Goal: Task Accomplishment & Management: Use online tool/utility

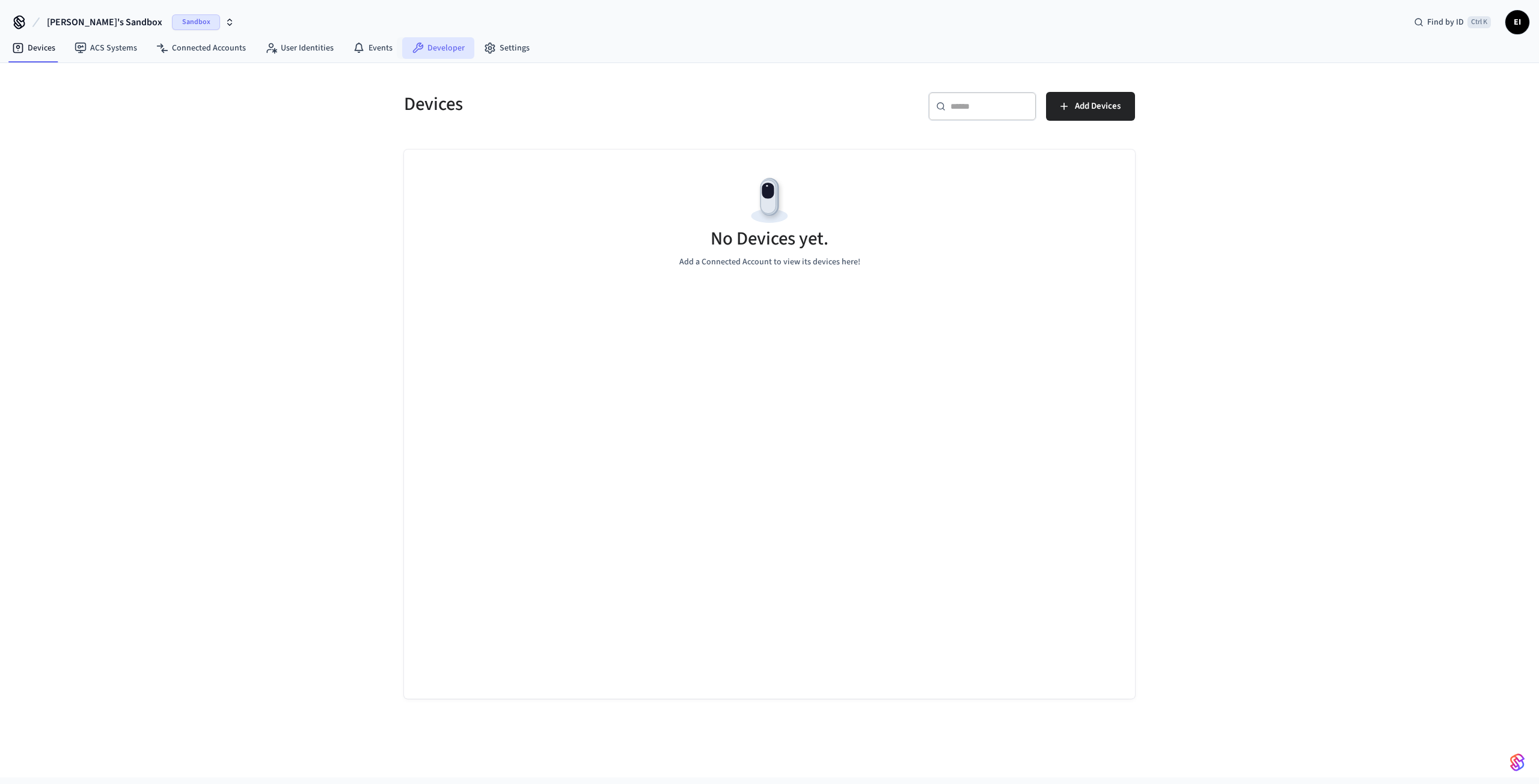
click at [453, 49] on link "Developer" at bounding box center [438, 48] width 72 height 22
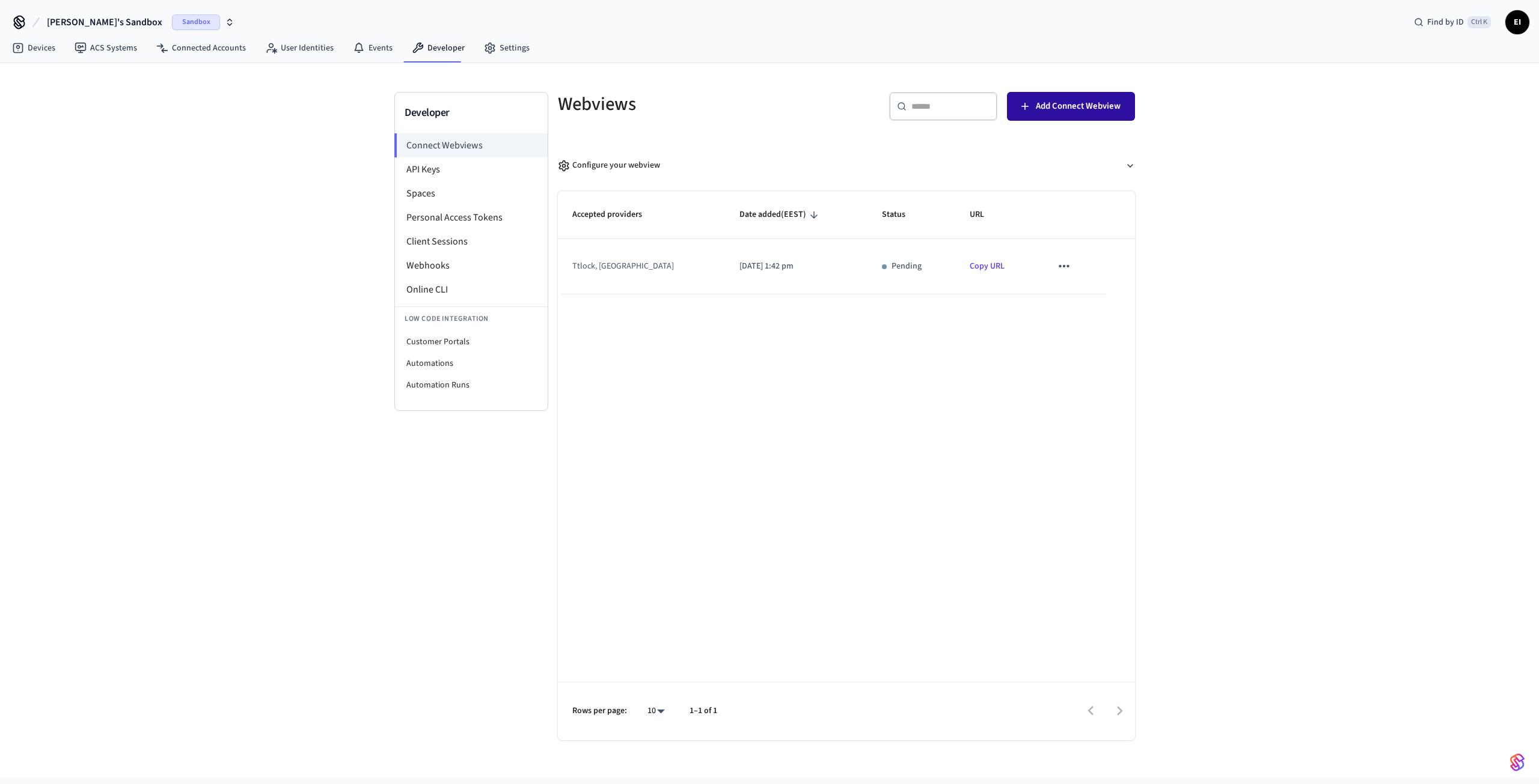
click at [1082, 103] on span "Add Connect Webview" at bounding box center [1078, 106] width 85 height 16
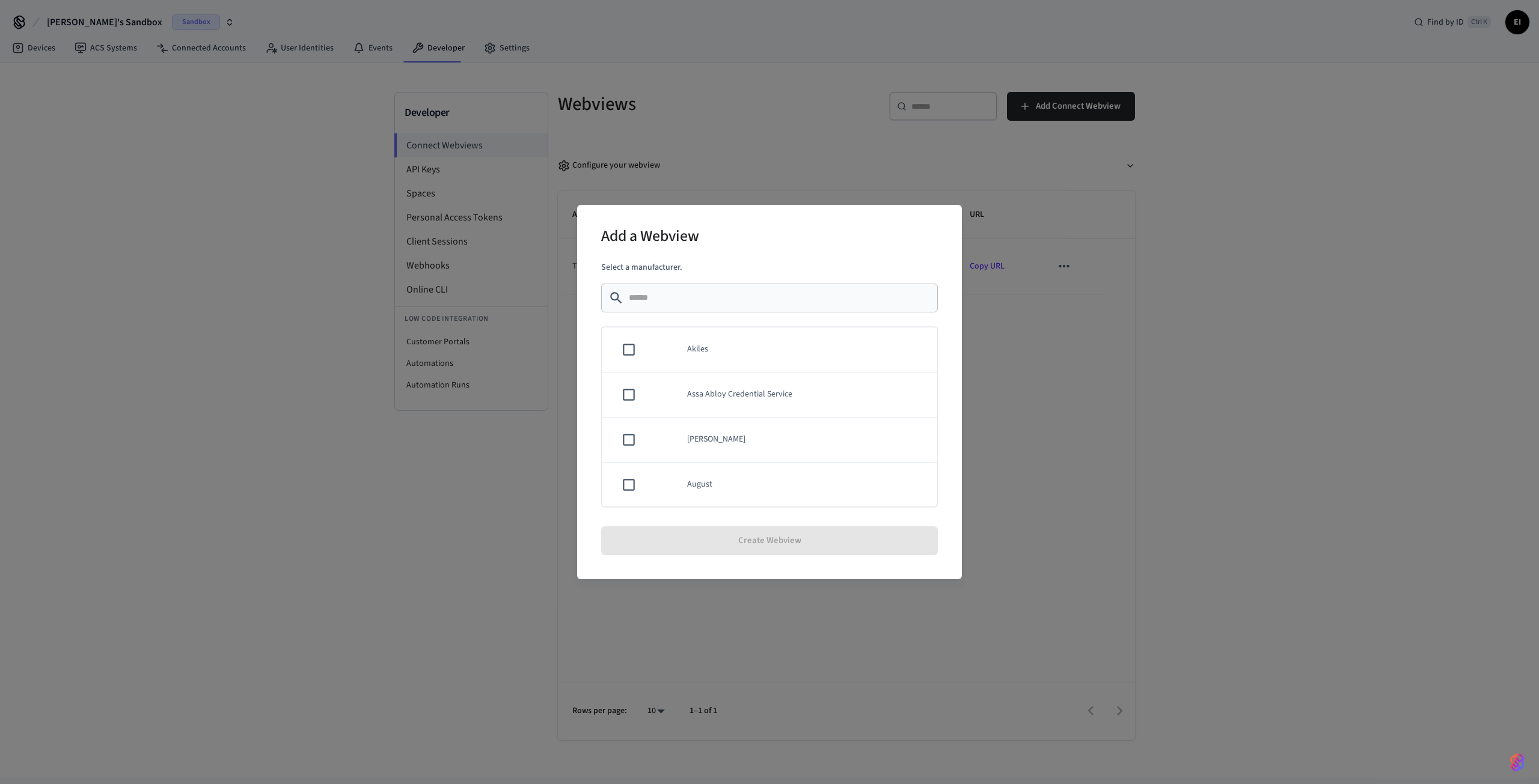
click at [422, 466] on div "Add a Webview Select a manufacturer. ​ ​ Akiles Assa Abloy Credential Service A…" at bounding box center [770, 392] width 1539 height 784
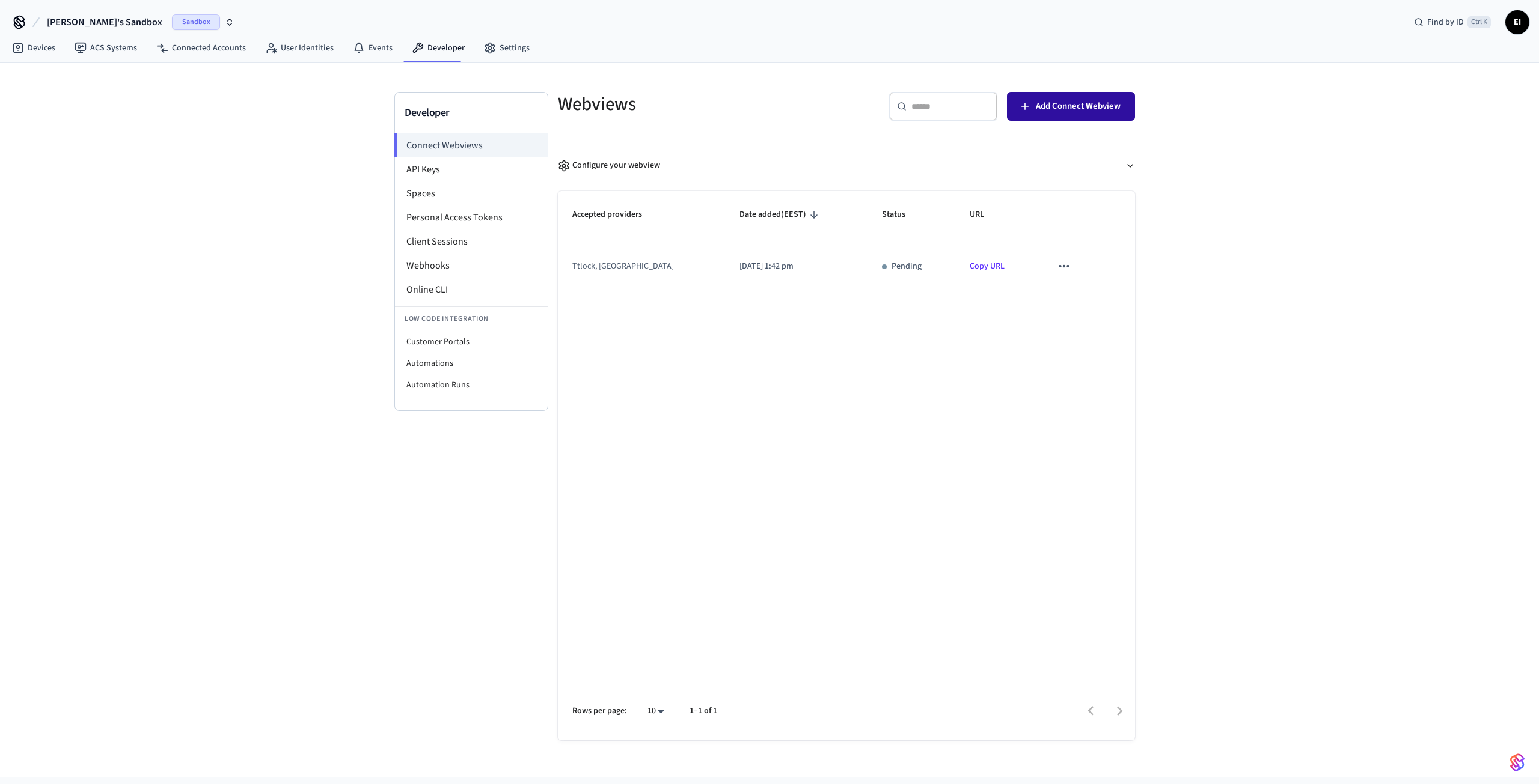
click at [1099, 108] on span "Add Connect Webview" at bounding box center [1078, 106] width 85 height 16
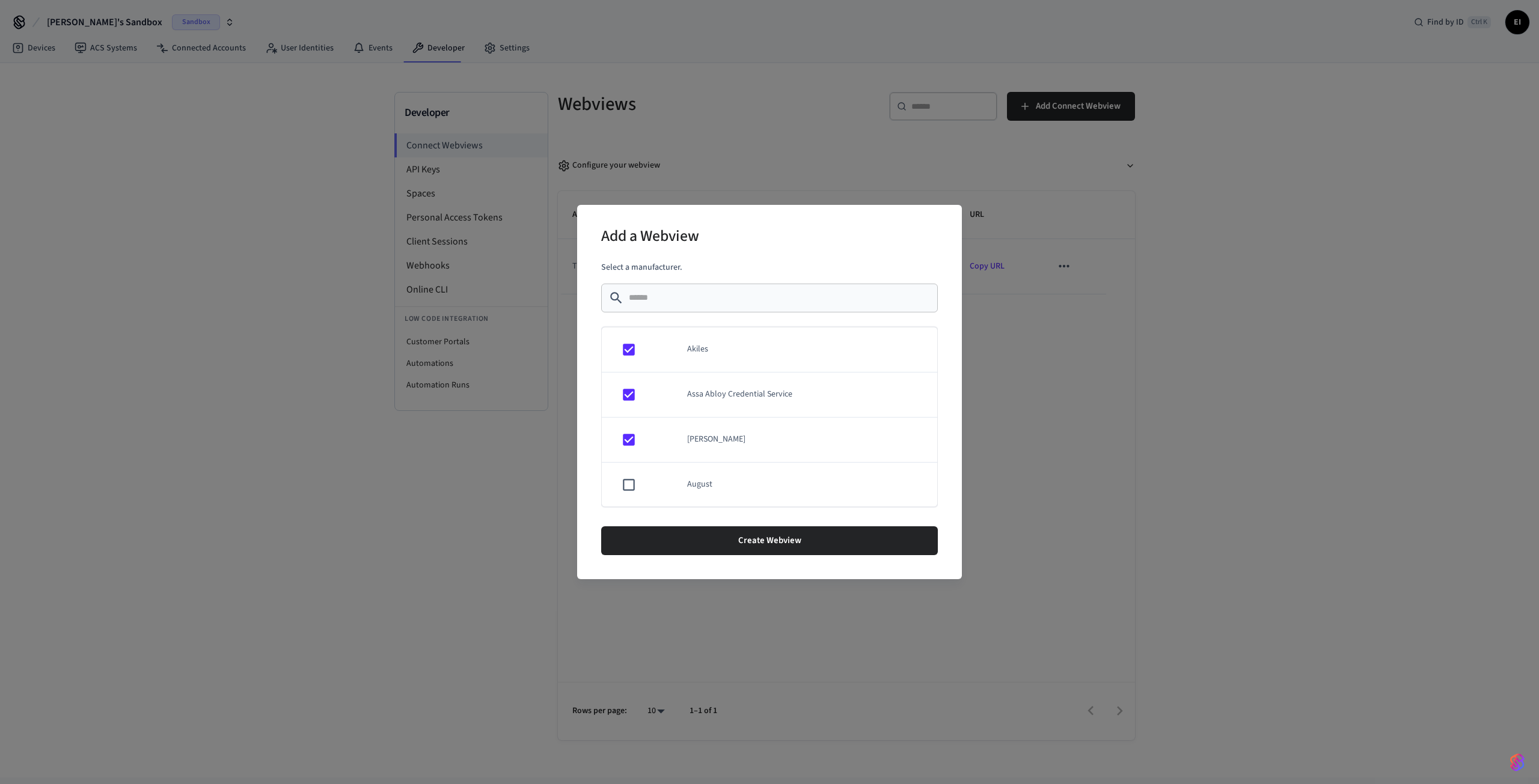
click at [631, 493] on td "sticky table" at bounding box center [626, 485] width 49 height 45
click at [635, 447] on td "sticky table" at bounding box center [626, 440] width 49 height 45
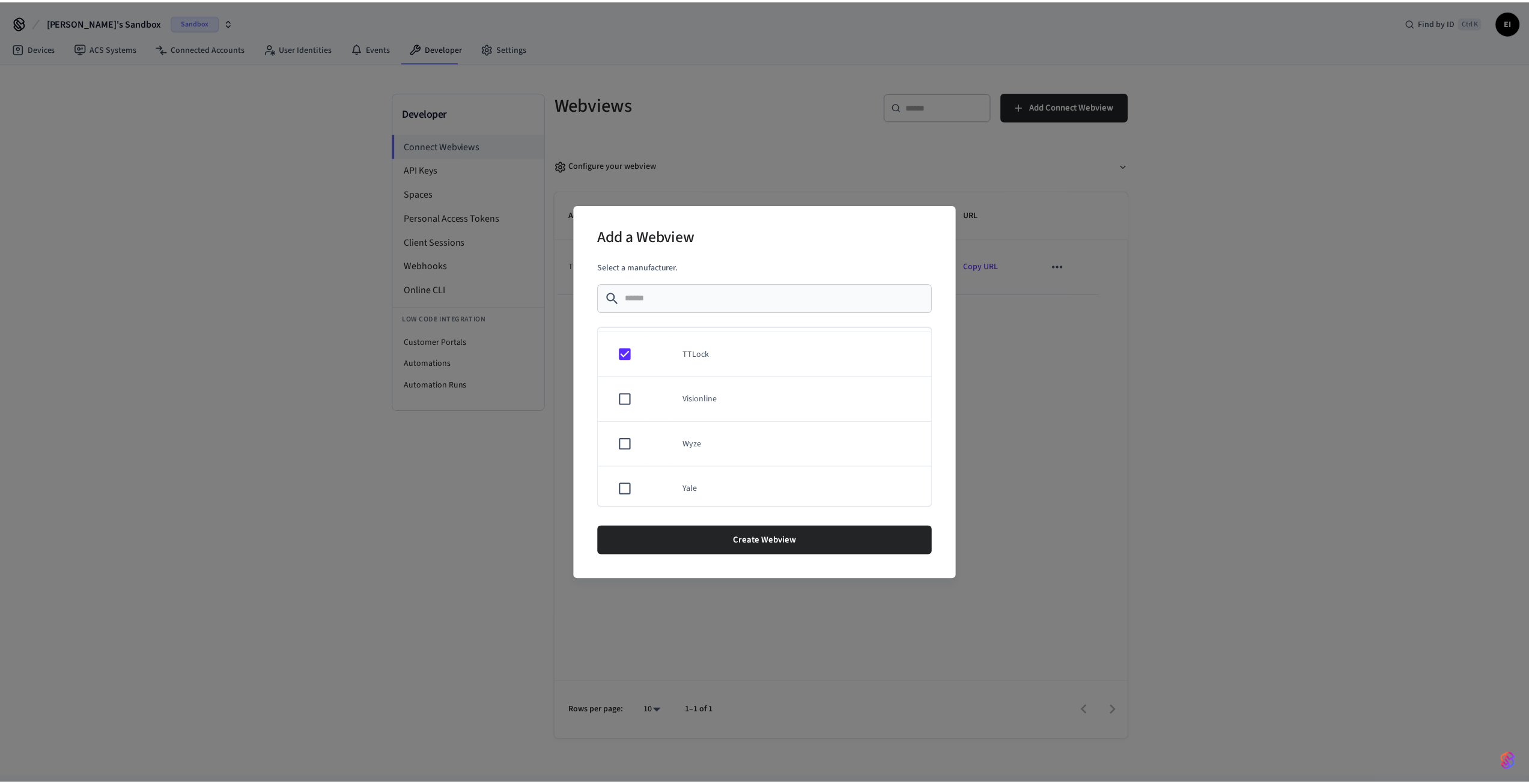
scroll to position [1042, 0]
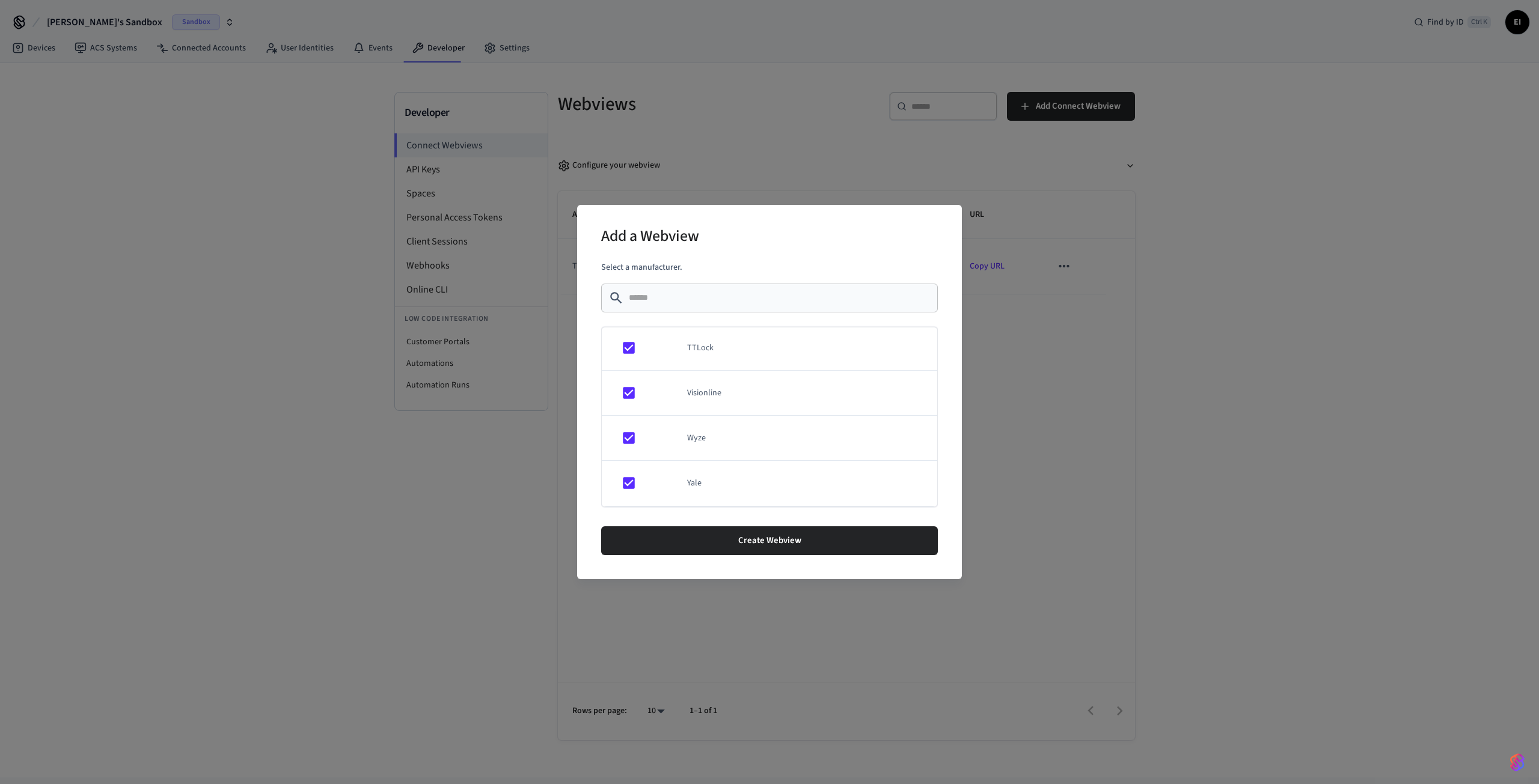
click at [684, 524] on div "Create Webview" at bounding box center [770, 541] width 337 height 39
click at [696, 534] on button "Create Webview" at bounding box center [770, 541] width 337 height 29
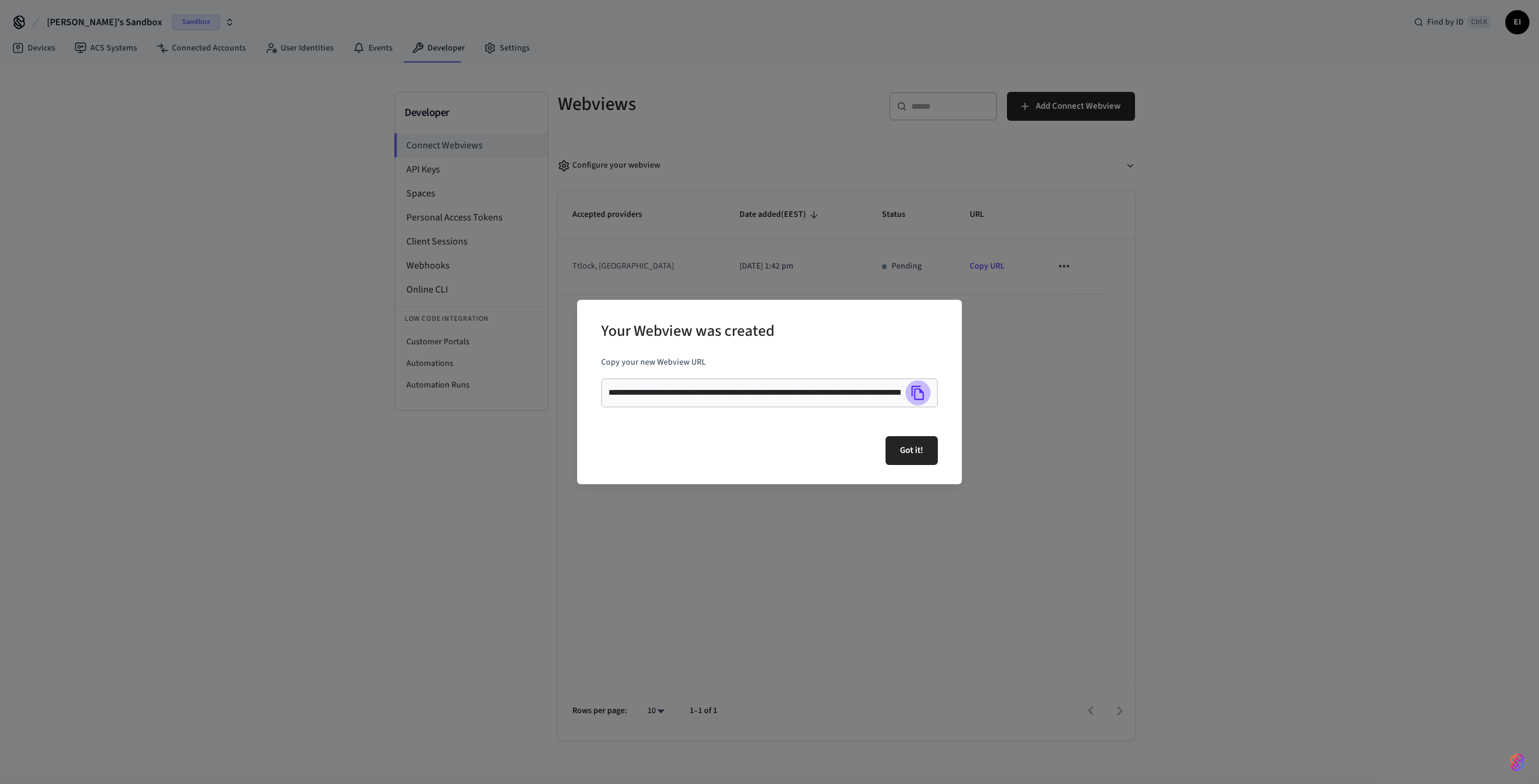
click at [923, 395] on icon "Copy" at bounding box center [917, 392] width 13 height 14
click at [496, 550] on div "**********" at bounding box center [770, 392] width 1539 height 784
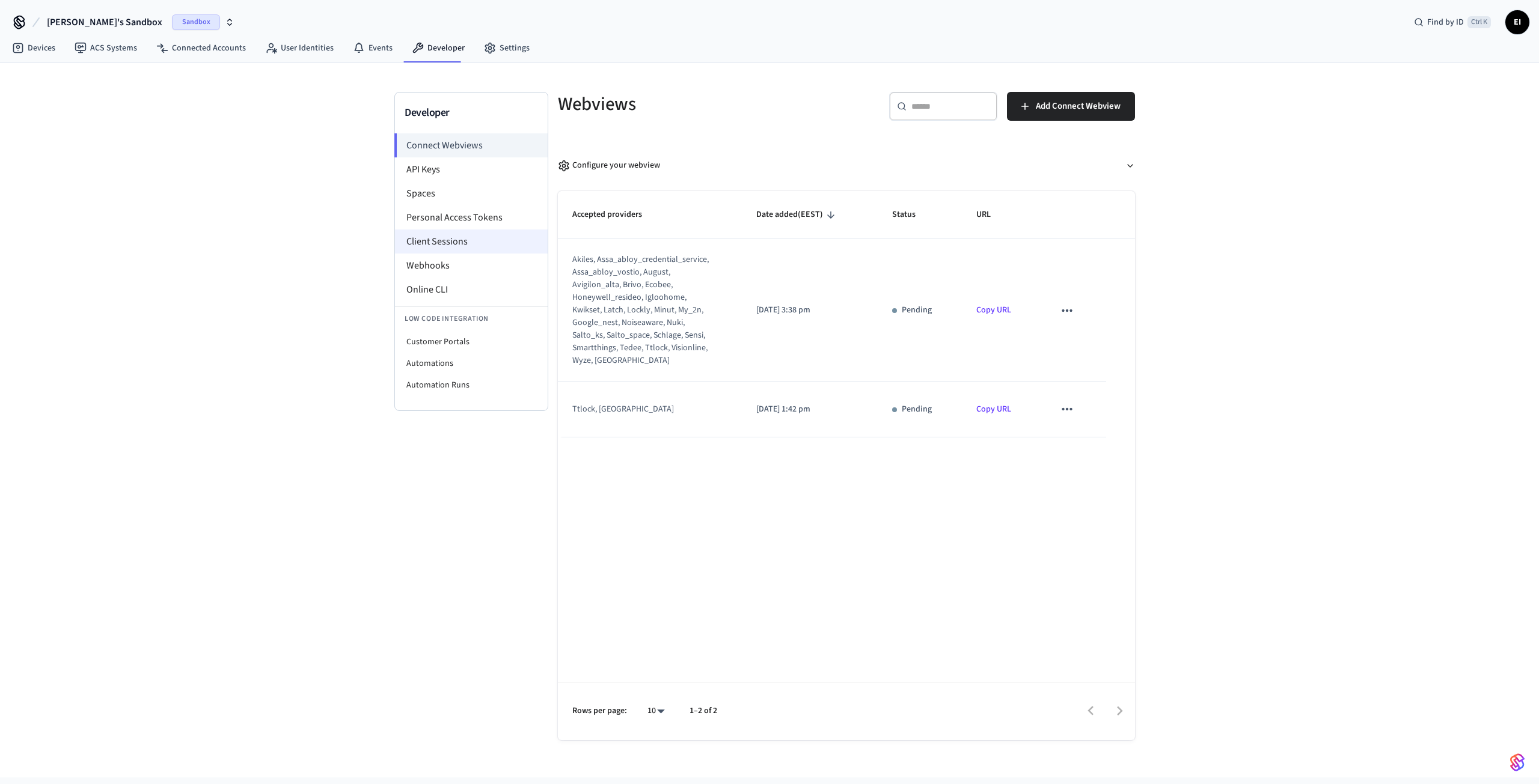
click at [440, 241] on li "Client Sessions" at bounding box center [471, 241] width 153 height 24
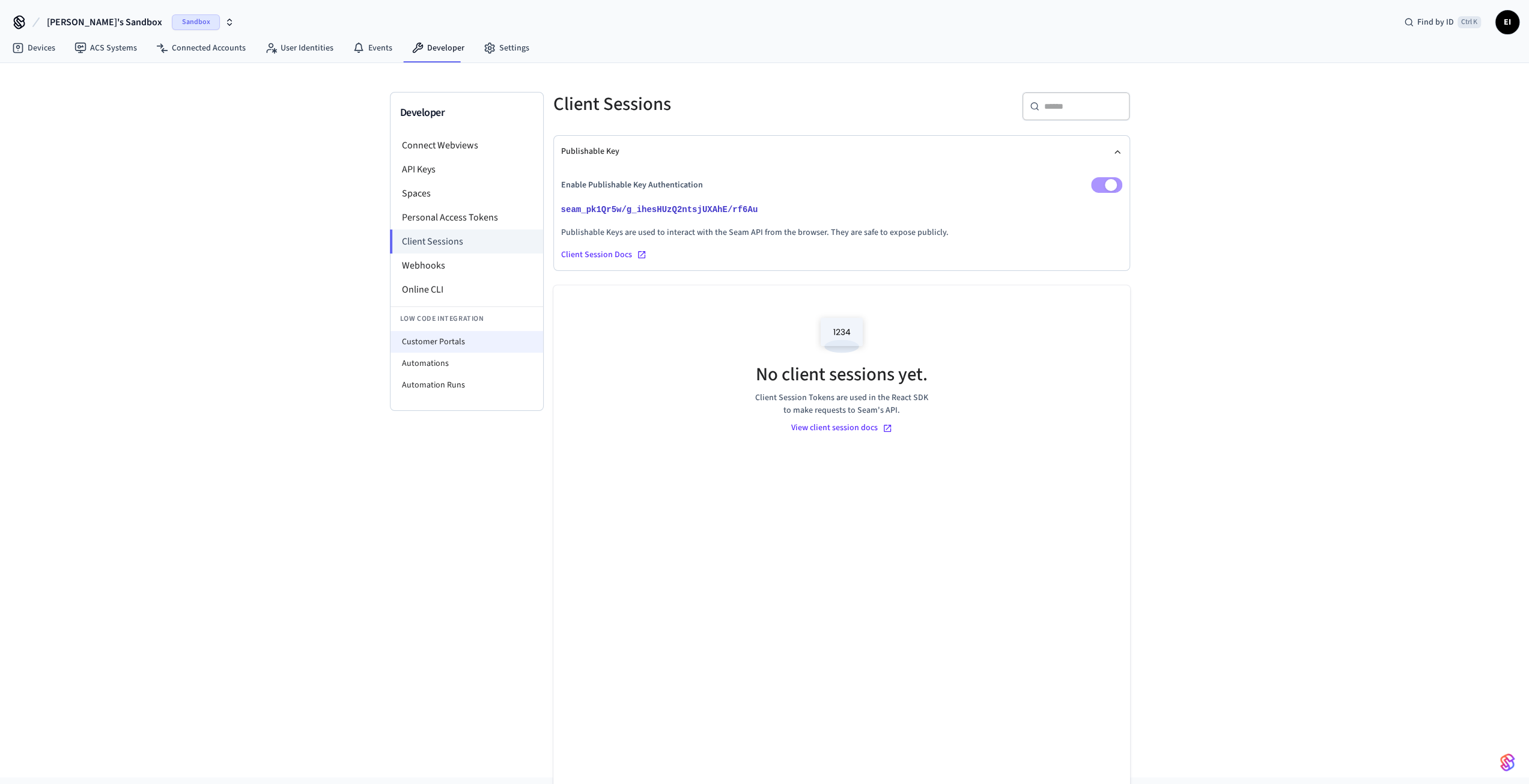
click at [457, 342] on li "Customer Portals" at bounding box center [466, 342] width 152 height 22
select select "**********"
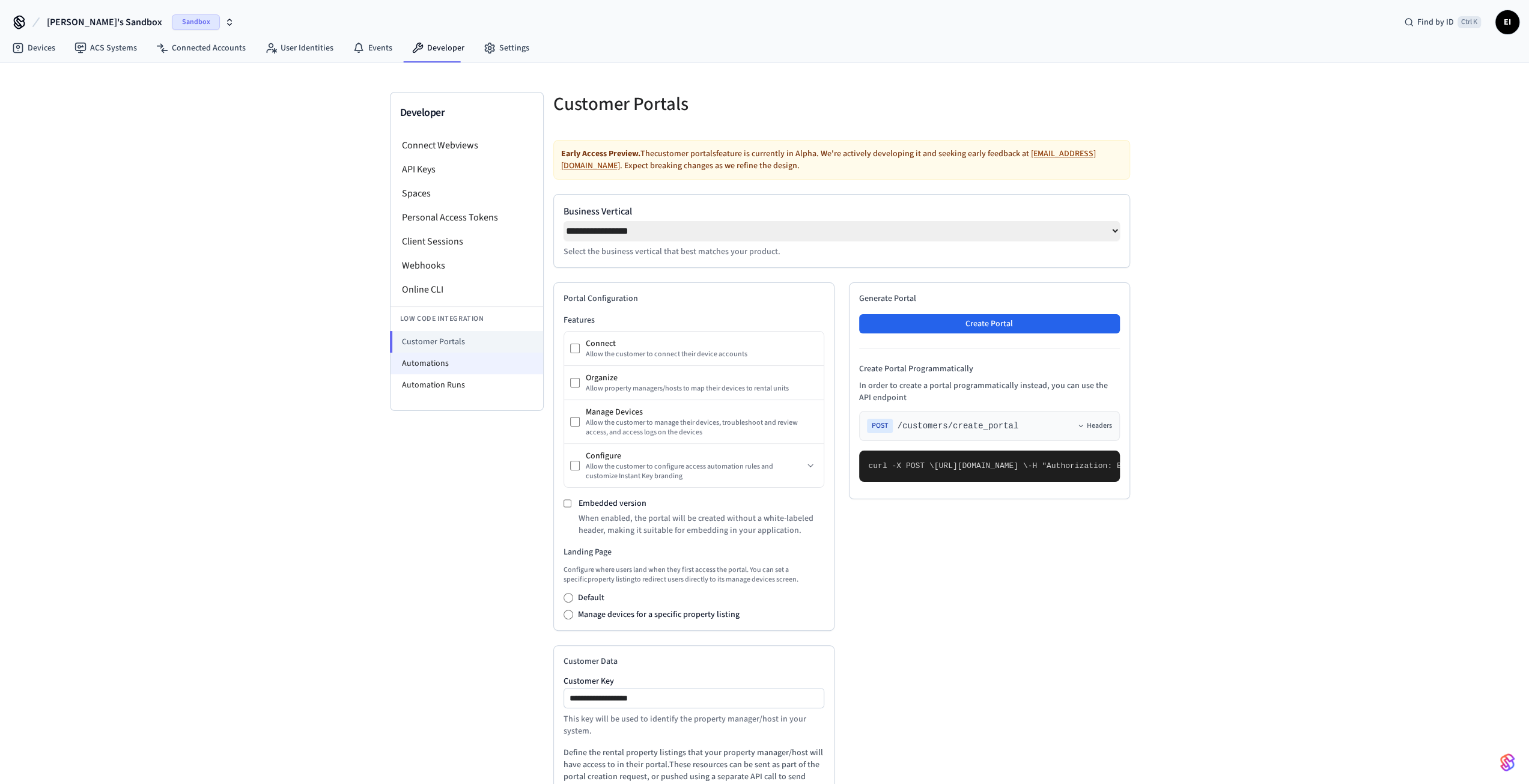
click at [455, 363] on li "Automations" at bounding box center [466, 363] width 152 height 22
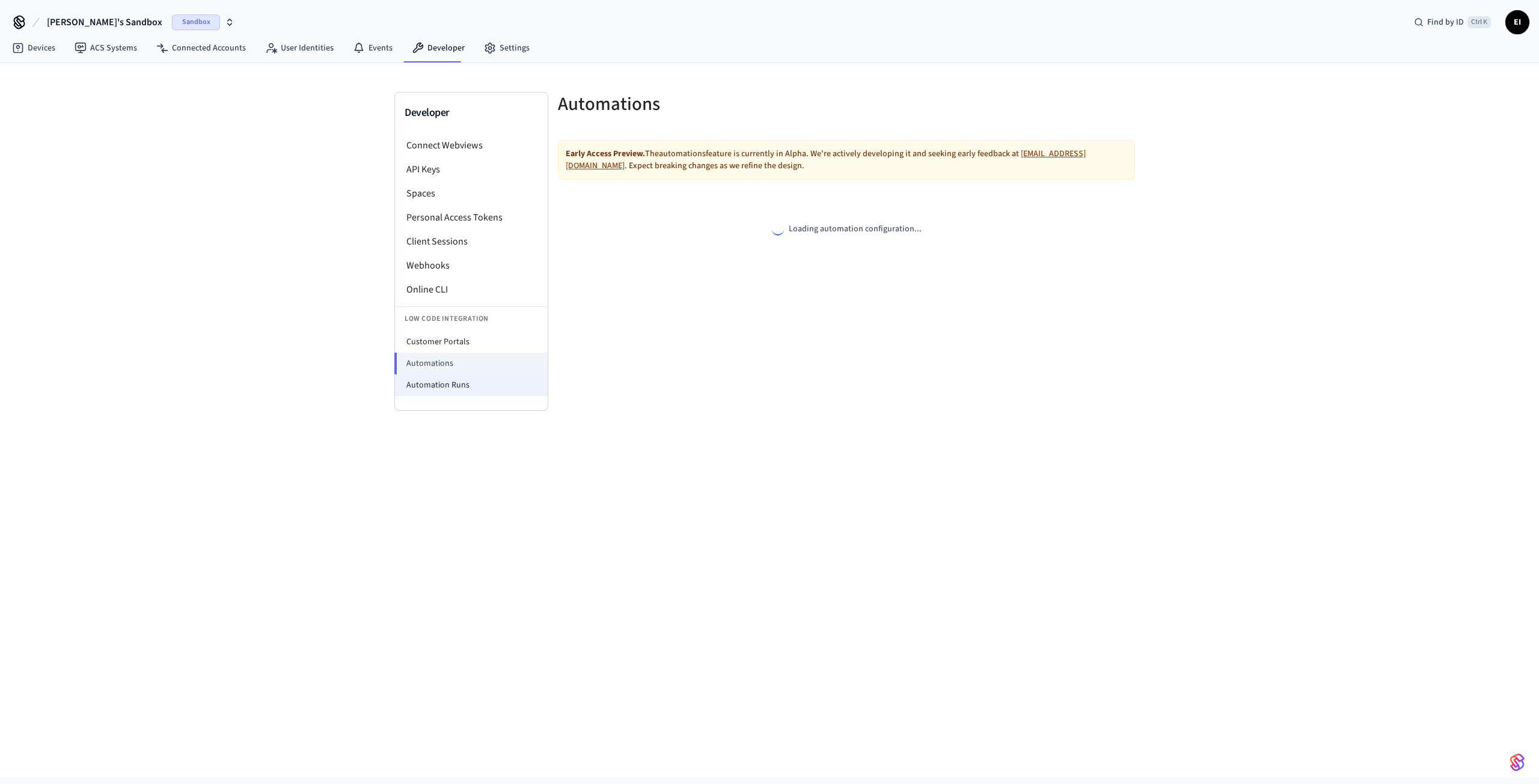
select select "**********"
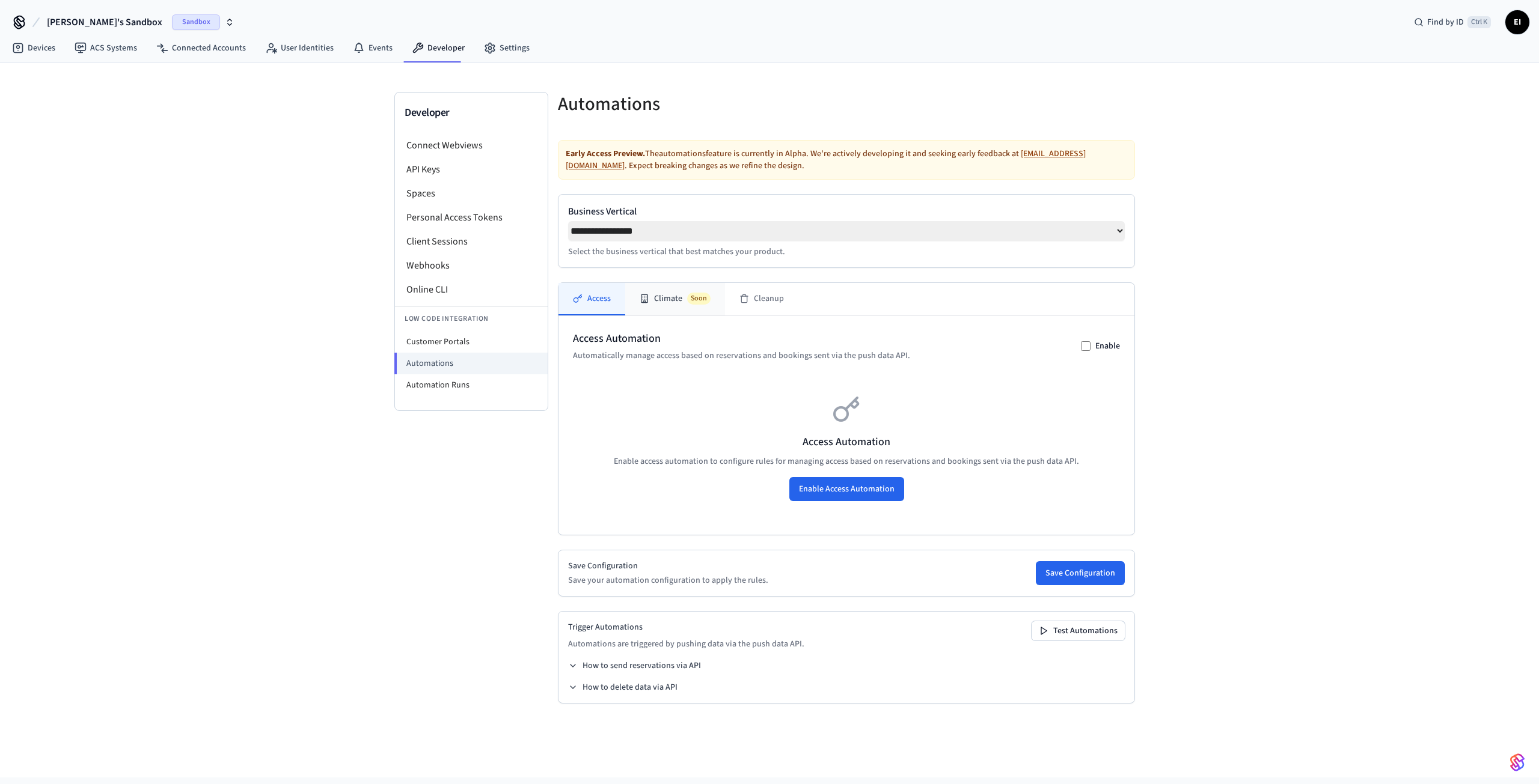
click at [665, 301] on button "Climate Soon" at bounding box center [675, 300] width 100 height 33
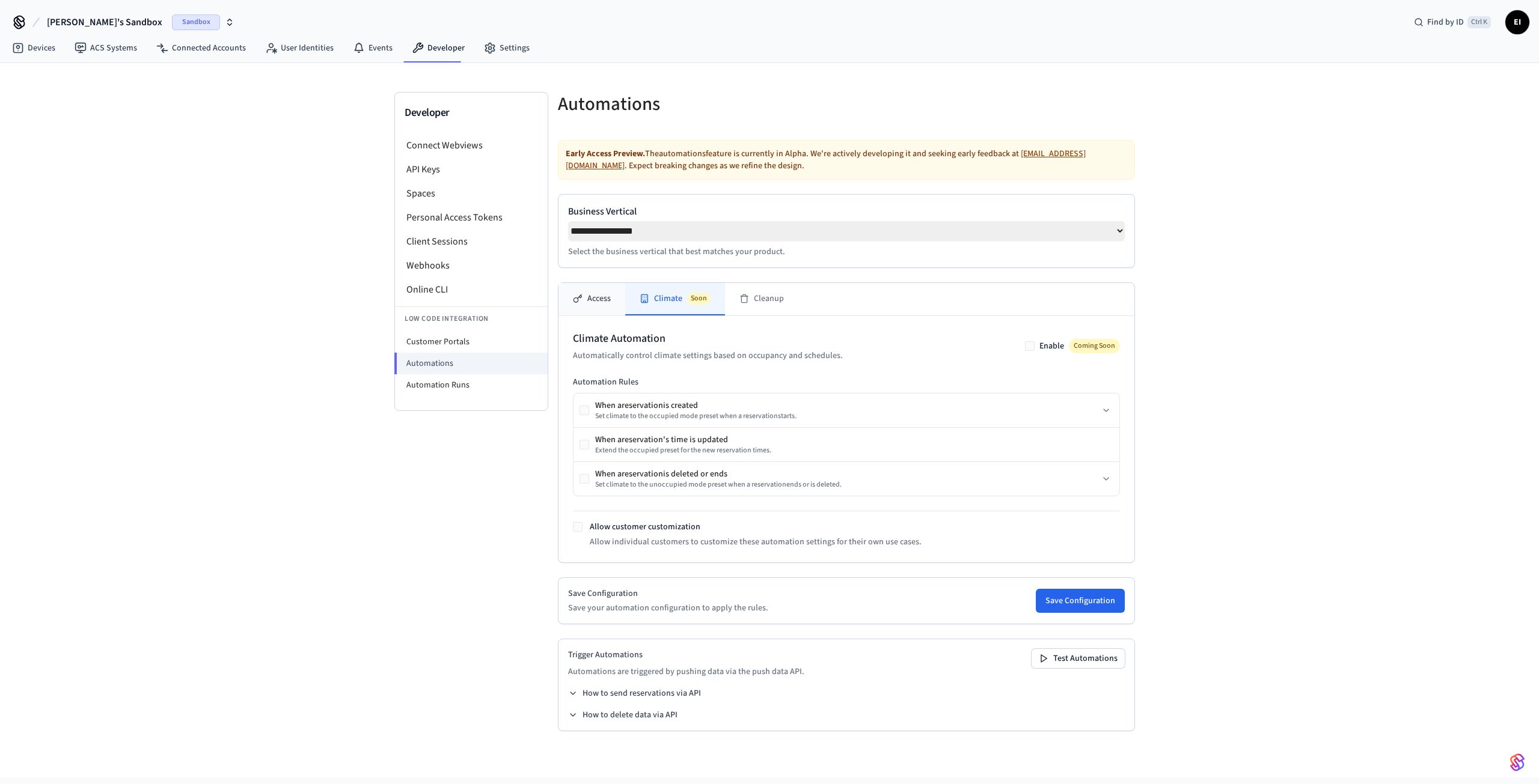
click at [597, 301] on button "Access" at bounding box center [592, 300] width 66 height 33
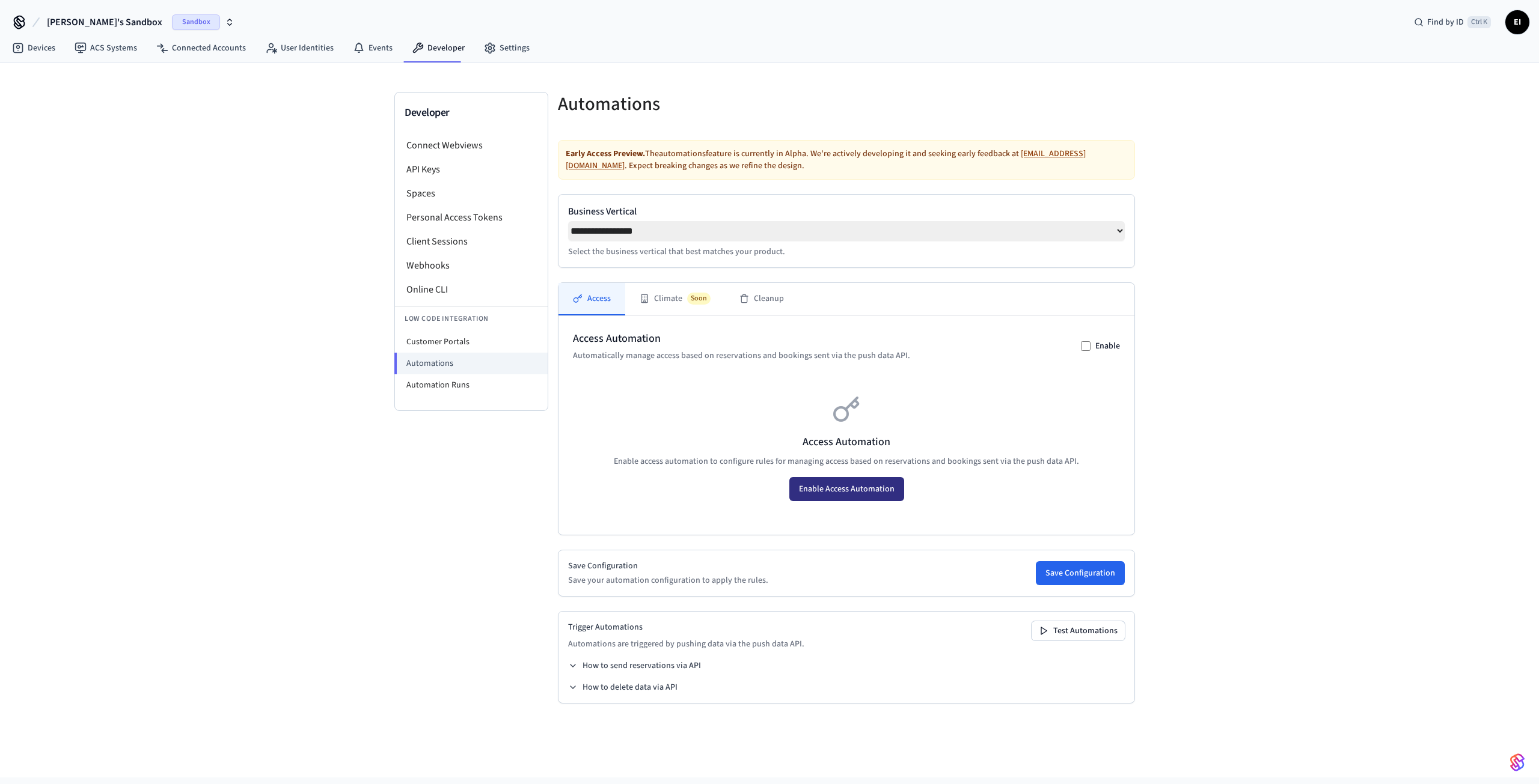
click at [867, 492] on button "Enable Access Automation" at bounding box center [846, 489] width 115 height 24
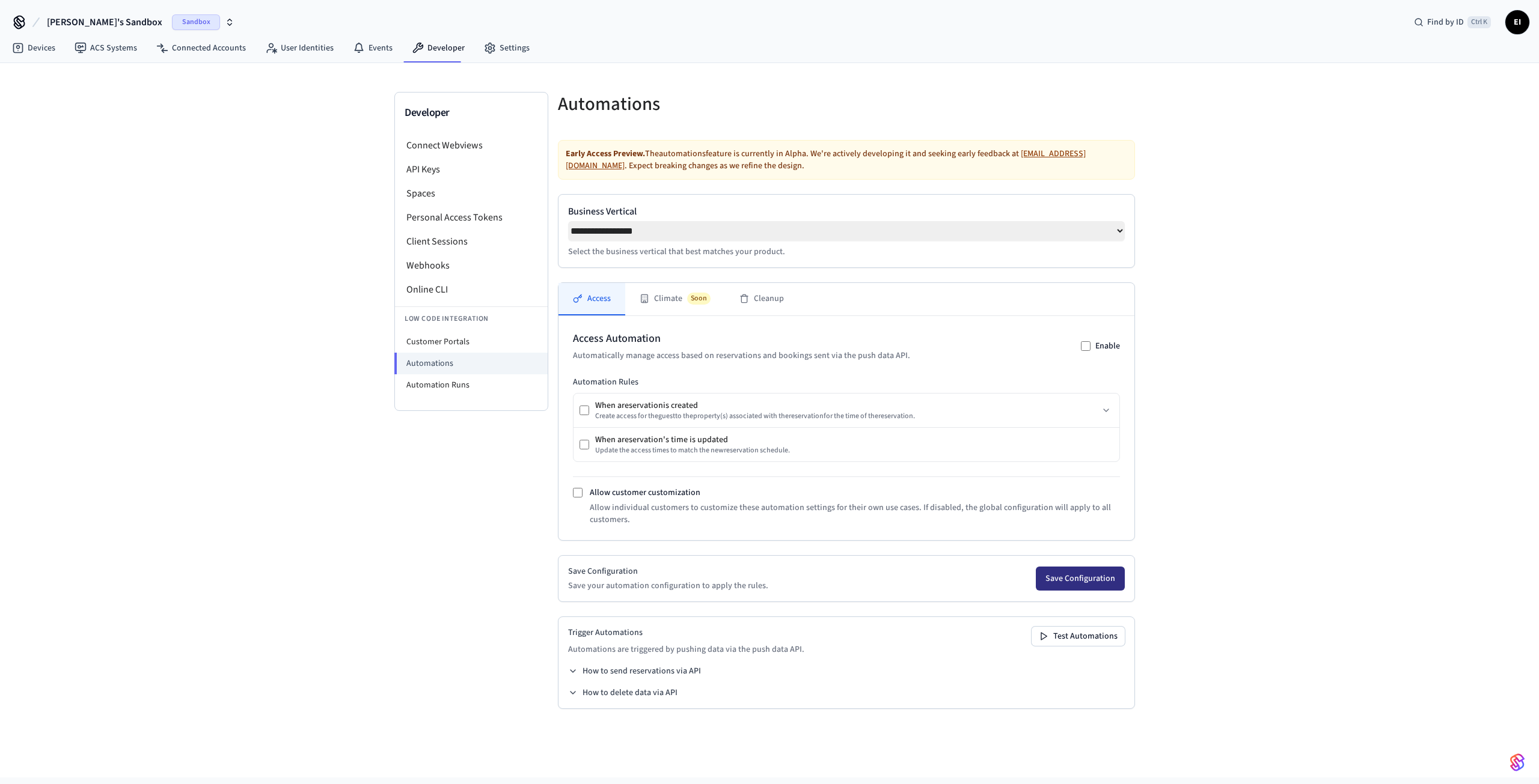
click at [1069, 584] on button "Save Configuration" at bounding box center [1080, 578] width 89 height 24
click at [1073, 638] on button "Test Automations" at bounding box center [1077, 636] width 93 height 19
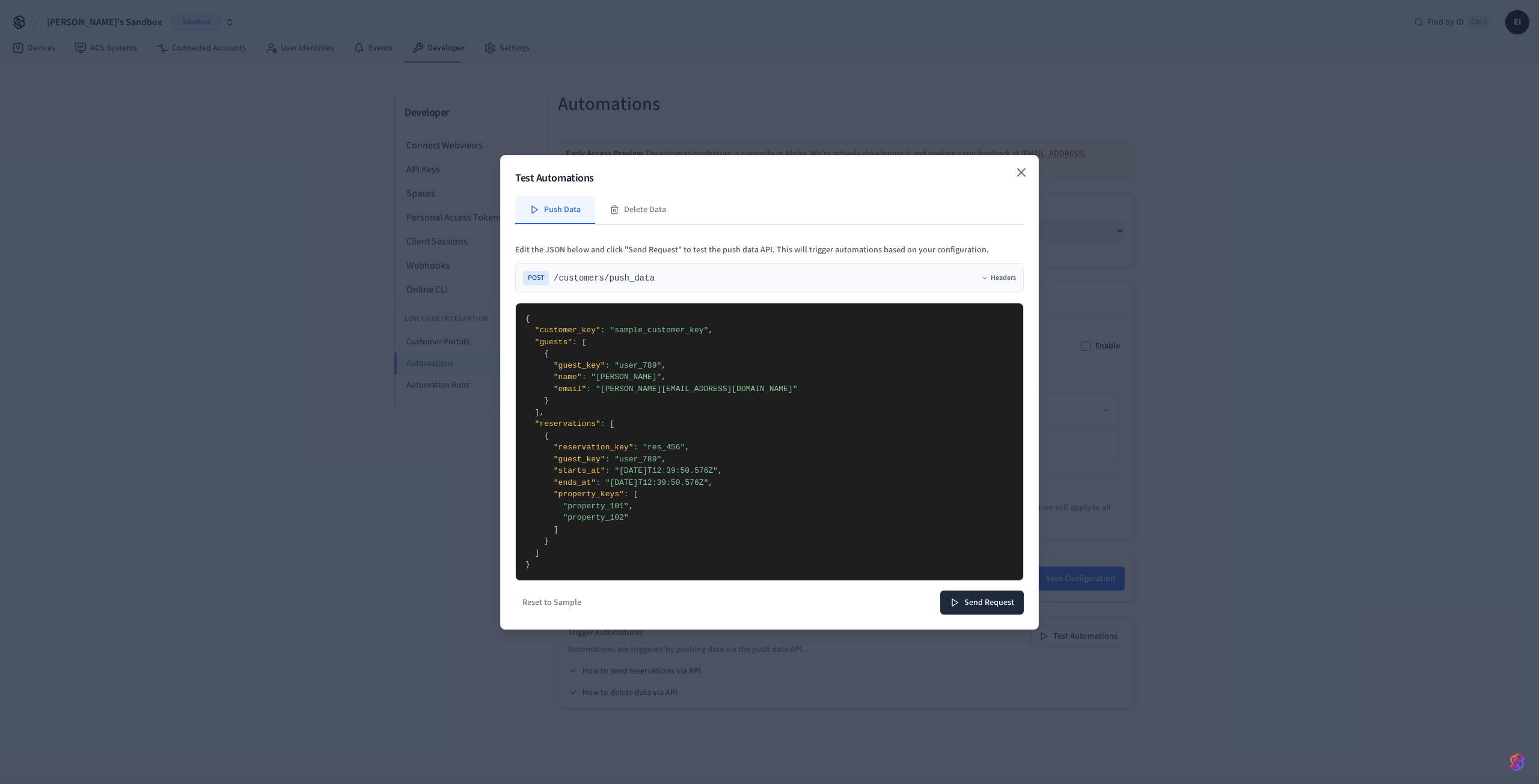
click at [1021, 171] on icon "button" at bounding box center [1021, 172] width 14 height 14
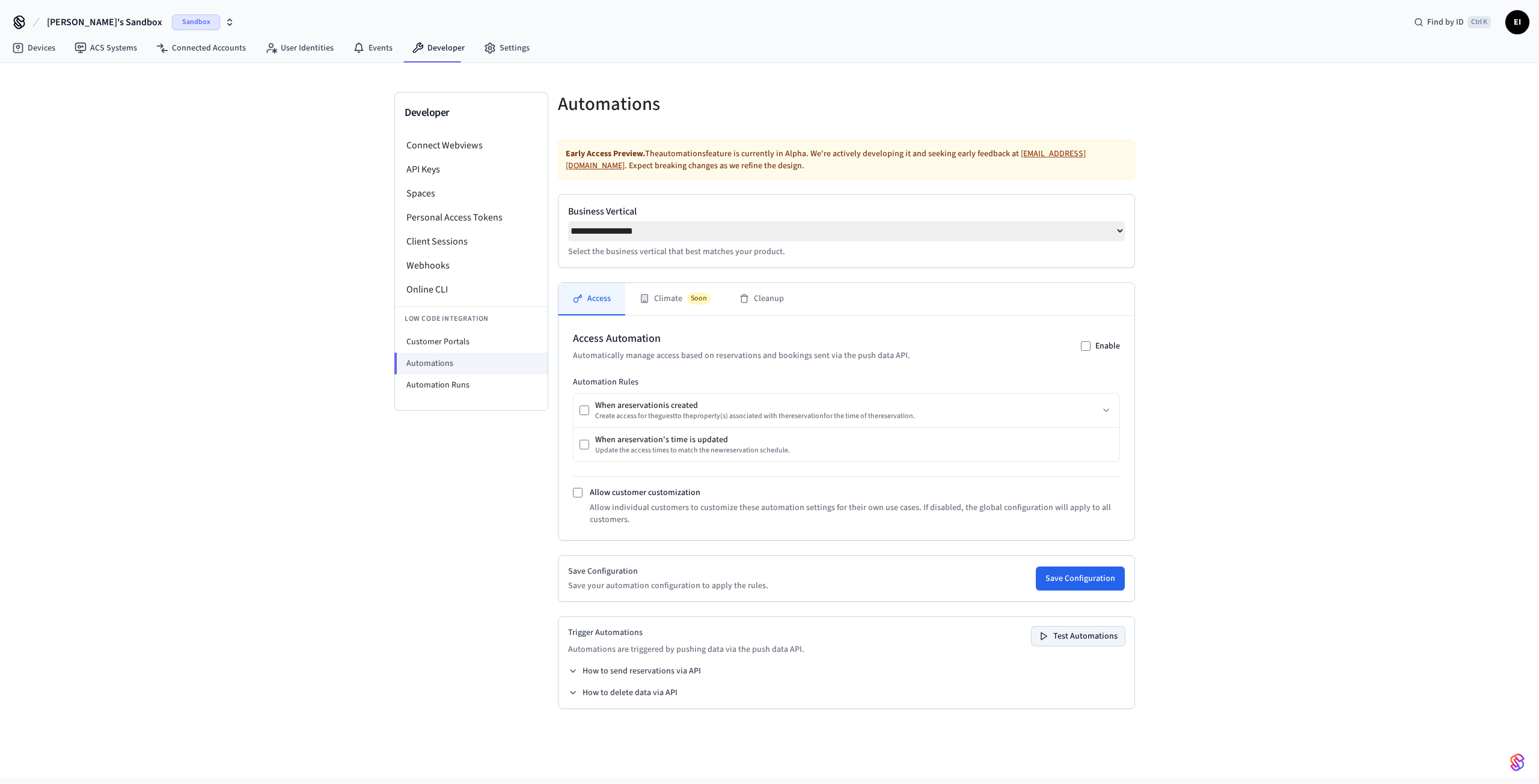
click at [1071, 638] on button "Test Automations" at bounding box center [1077, 636] width 93 height 19
click at [565, 672] on div "Trigger Automations Automations are triggered by pushing data via the push data…" at bounding box center [846, 663] width 577 height 93
click at [576, 672] on icon at bounding box center [573, 671] width 9 height 9
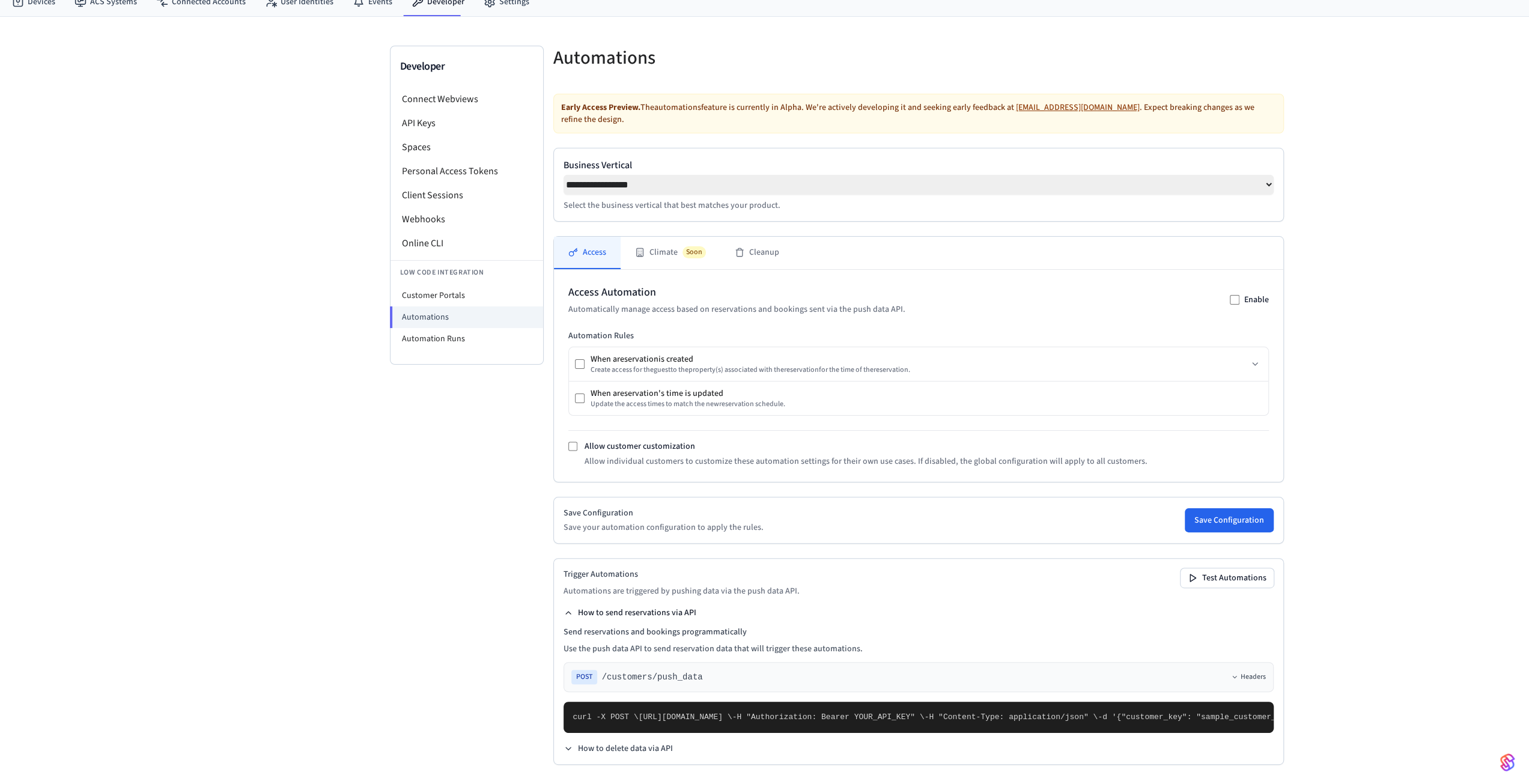
scroll to position [256, 0]
click at [581, 670] on span "POST" at bounding box center [584, 677] width 26 height 14
click at [1231, 674] on icon at bounding box center [1235, 677] width 7 height 7
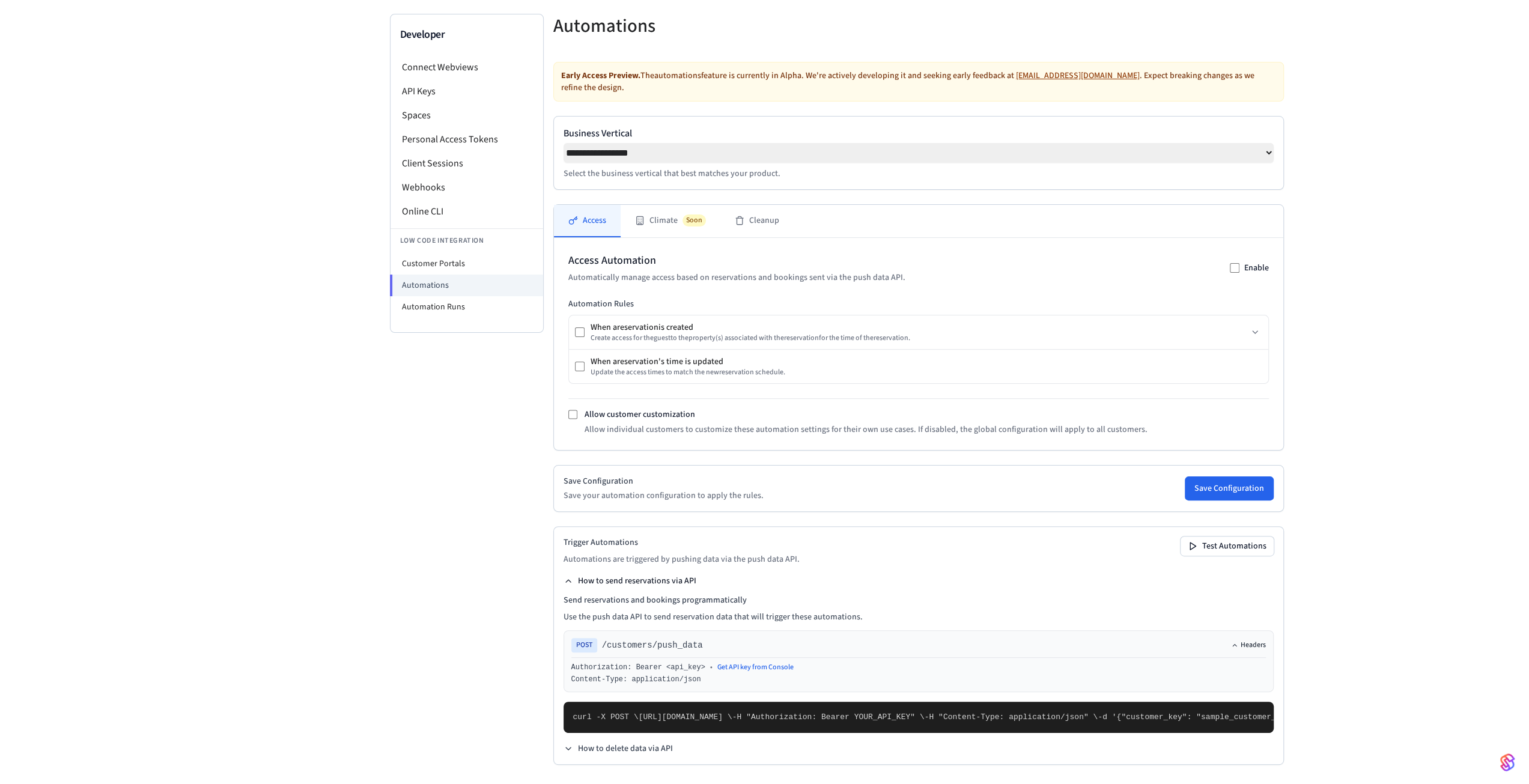
scroll to position [347, 0]
click at [1231, 640] on button "Headers" at bounding box center [1248, 645] width 35 height 9
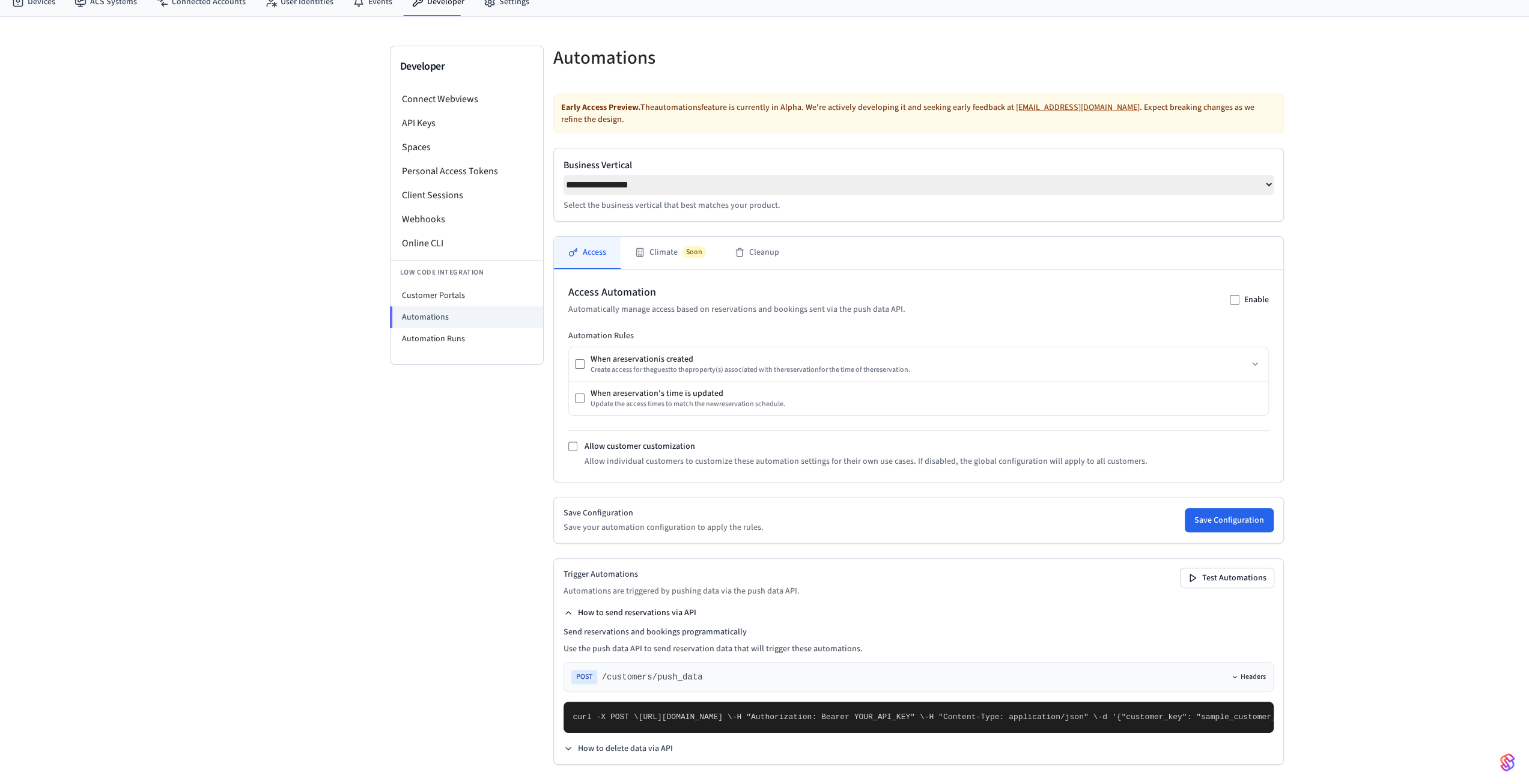
click at [1231, 674] on icon at bounding box center [1235, 677] width 7 height 7
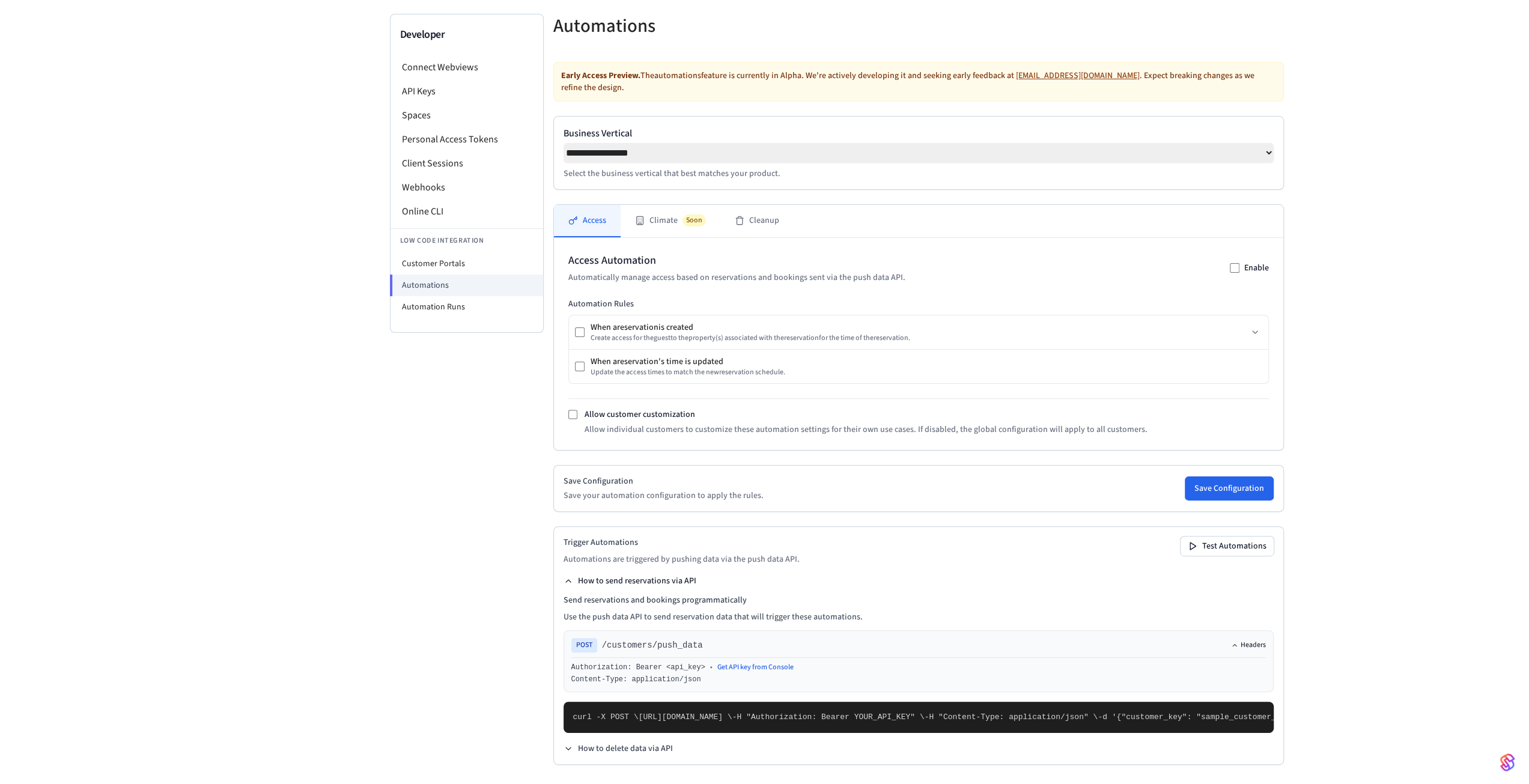
scroll to position [347, 0]
click at [634, 751] on button "How to delete data via API" at bounding box center [618, 749] width 109 height 12
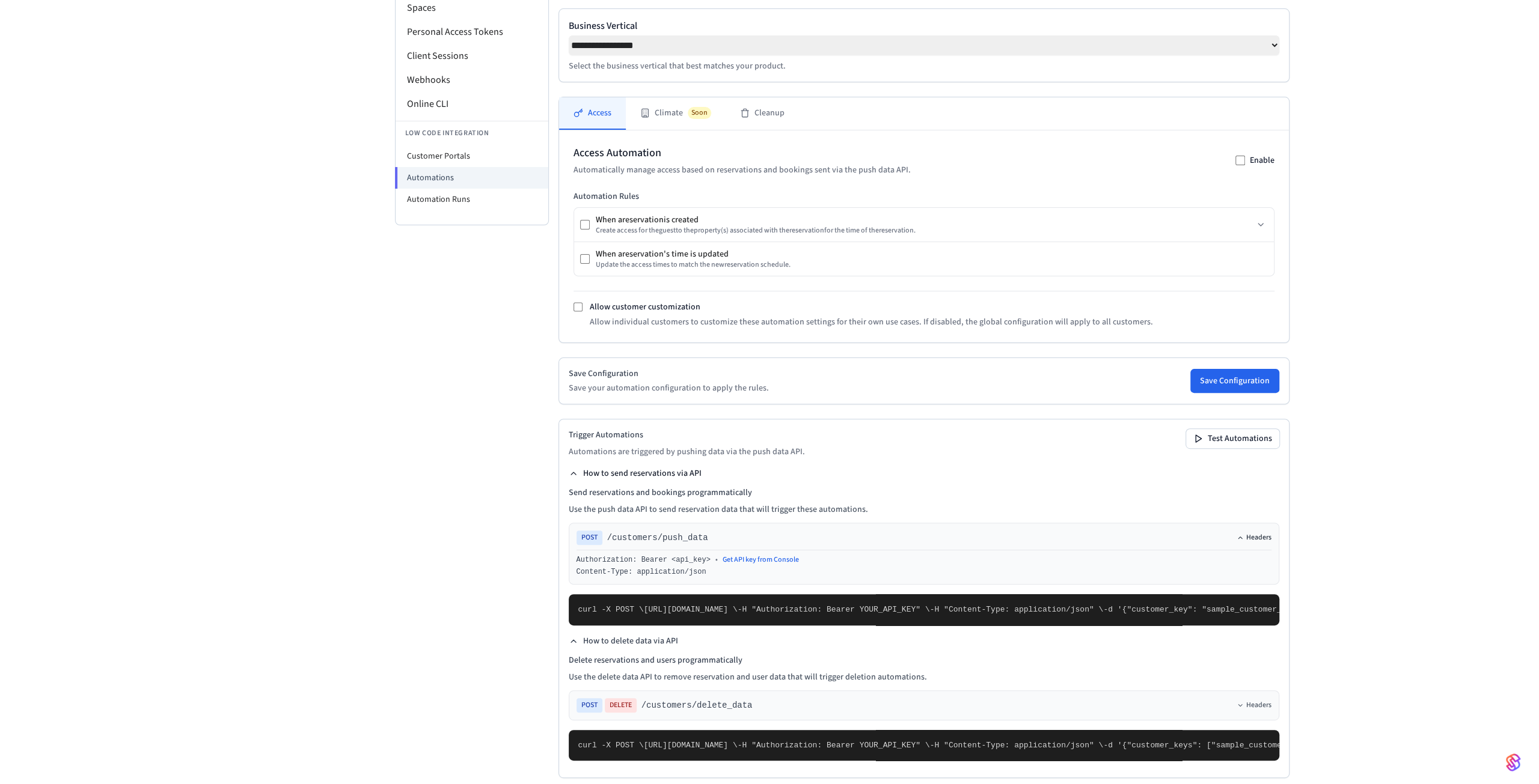
scroll to position [0, 0]
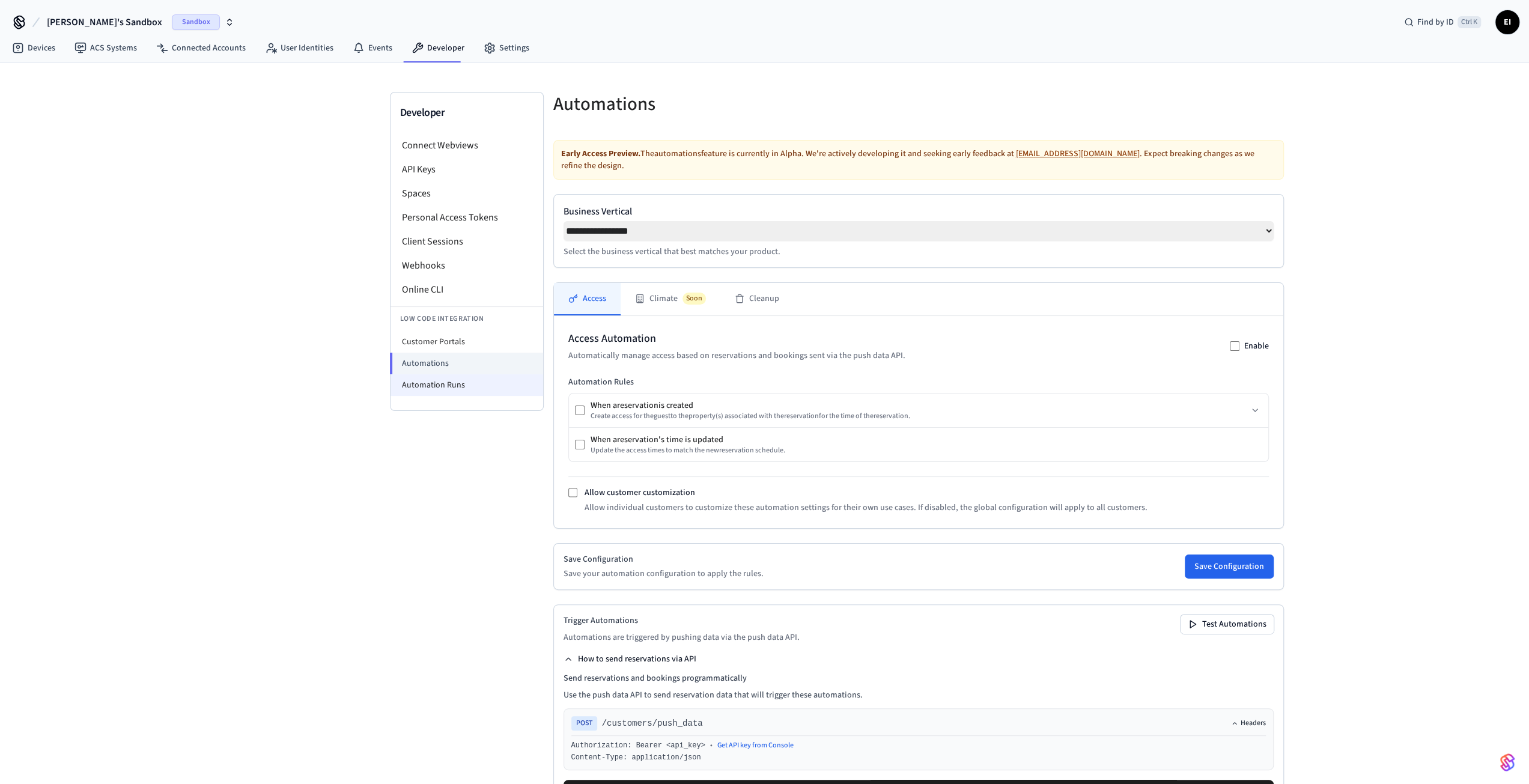
click at [454, 383] on li "Automation Runs" at bounding box center [466, 385] width 152 height 22
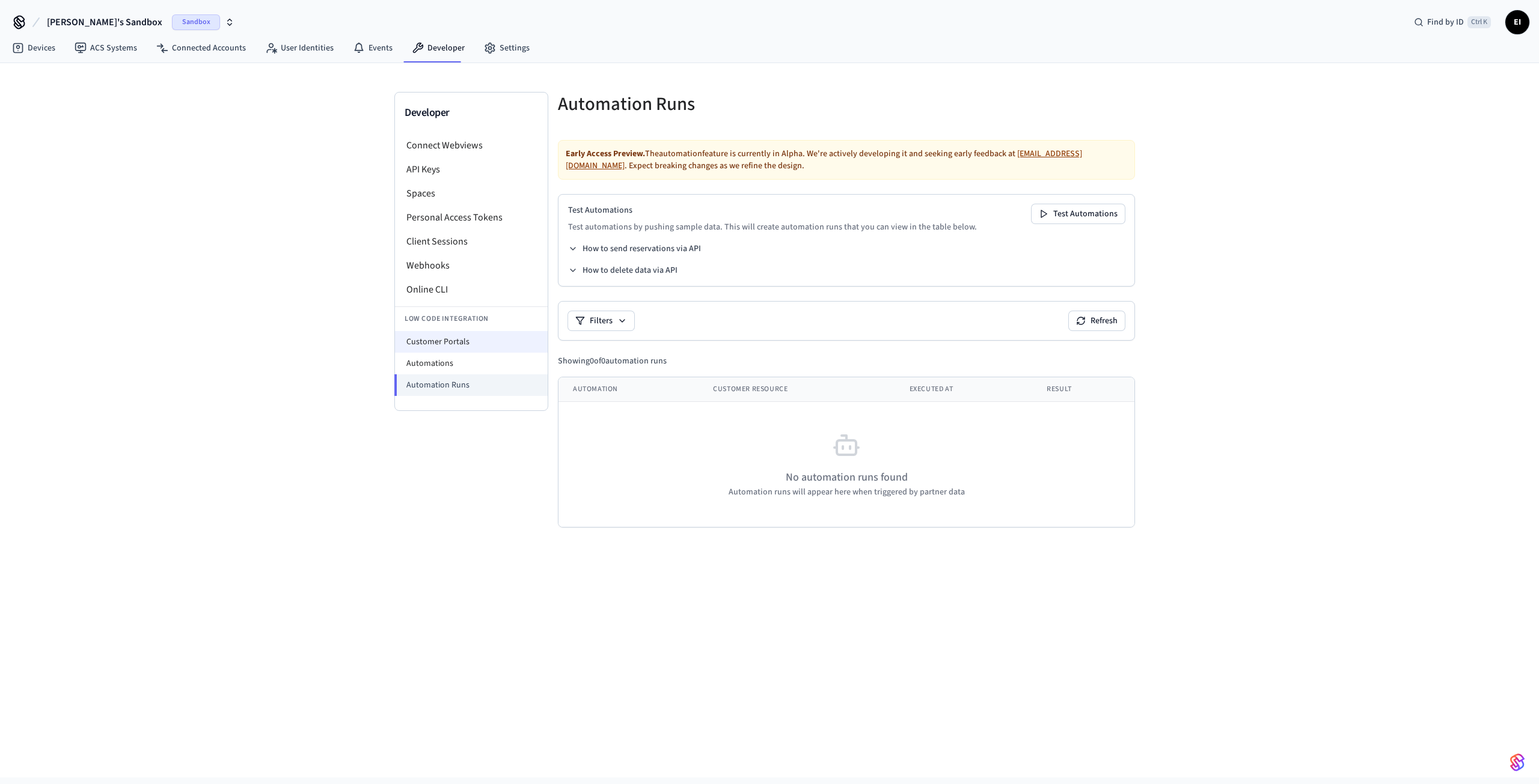
click at [449, 343] on li "Customer Portals" at bounding box center [471, 342] width 153 height 22
select select "**********"
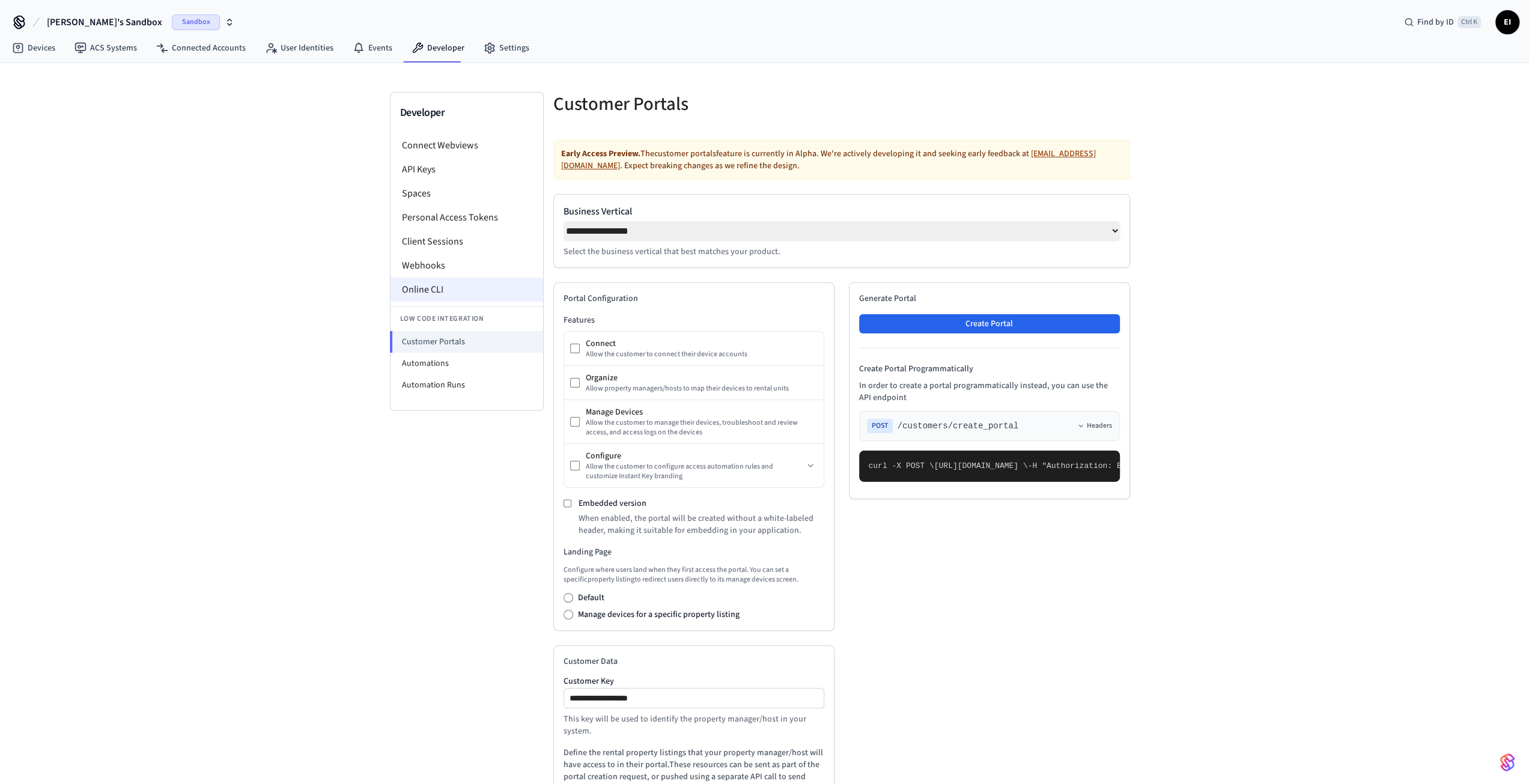
click at [434, 282] on li "Online CLI" at bounding box center [466, 289] width 152 height 24
click at [433, 262] on li "Webhooks" at bounding box center [466, 265] width 152 height 24
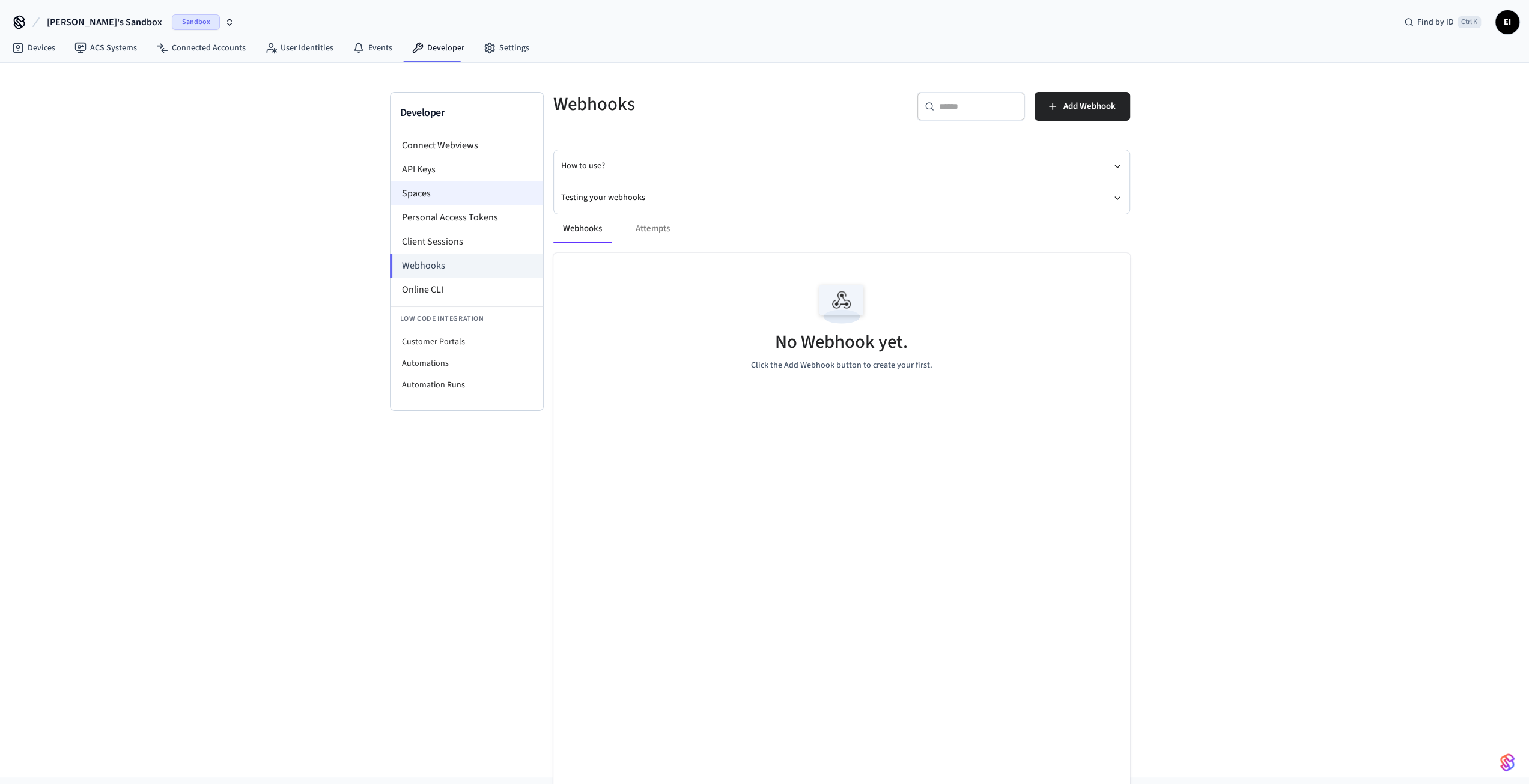
click at [421, 188] on li "Spaces" at bounding box center [466, 193] width 152 height 24
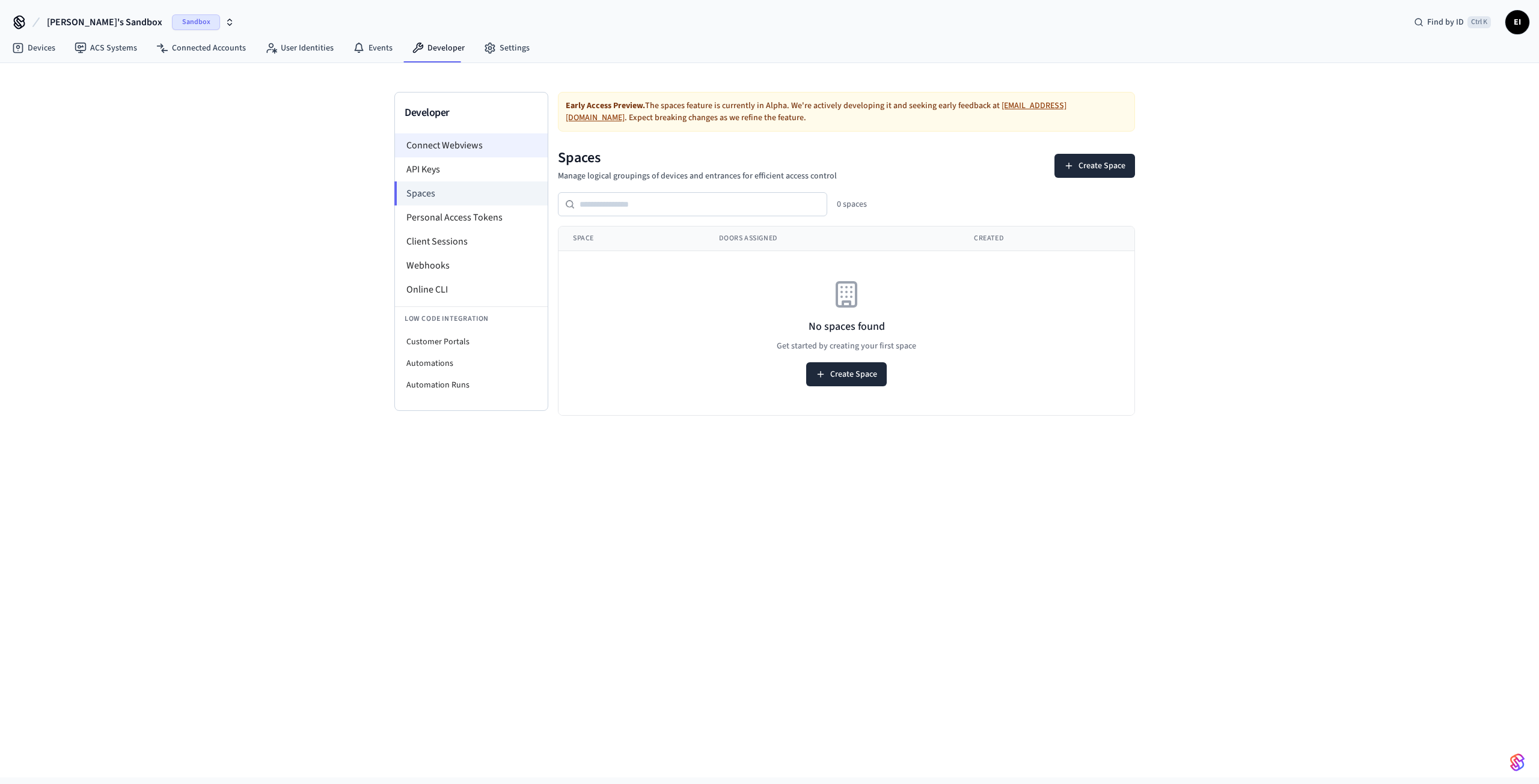
click at [449, 148] on li "Connect Webviews" at bounding box center [471, 145] width 153 height 24
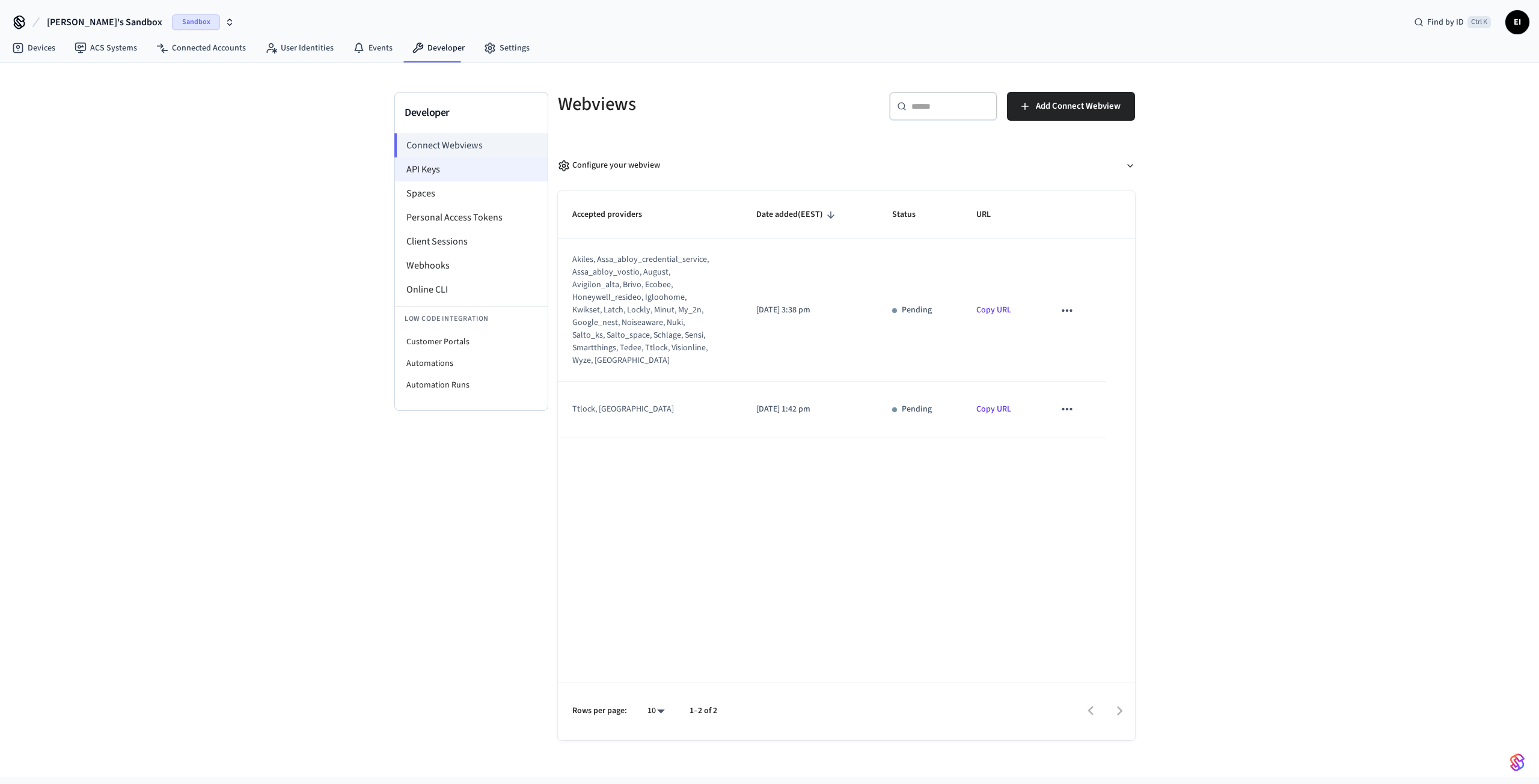
click at [447, 163] on li "API Keys" at bounding box center [471, 169] width 153 height 24
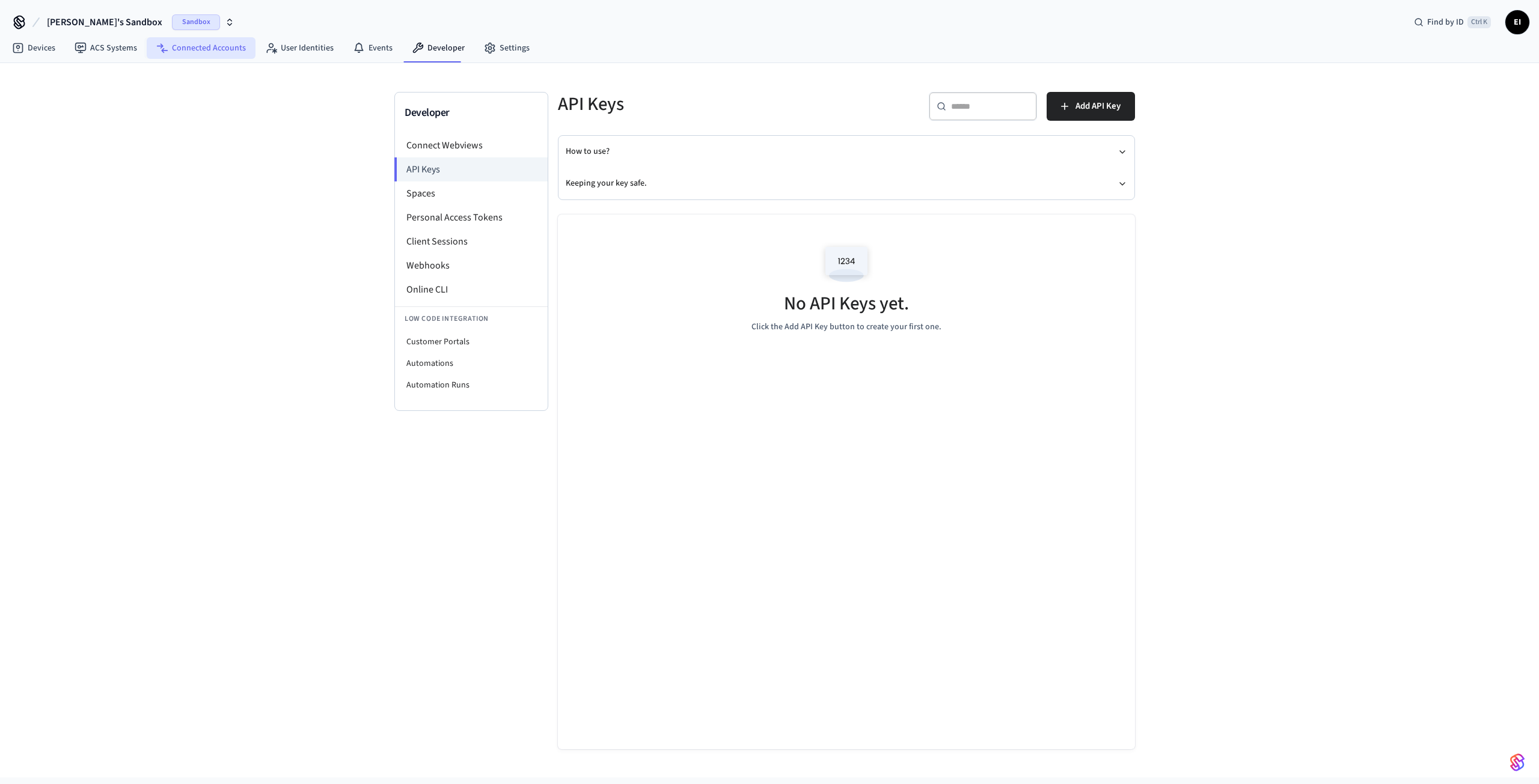
click at [228, 48] on link "Connected Accounts" at bounding box center [201, 48] width 108 height 22
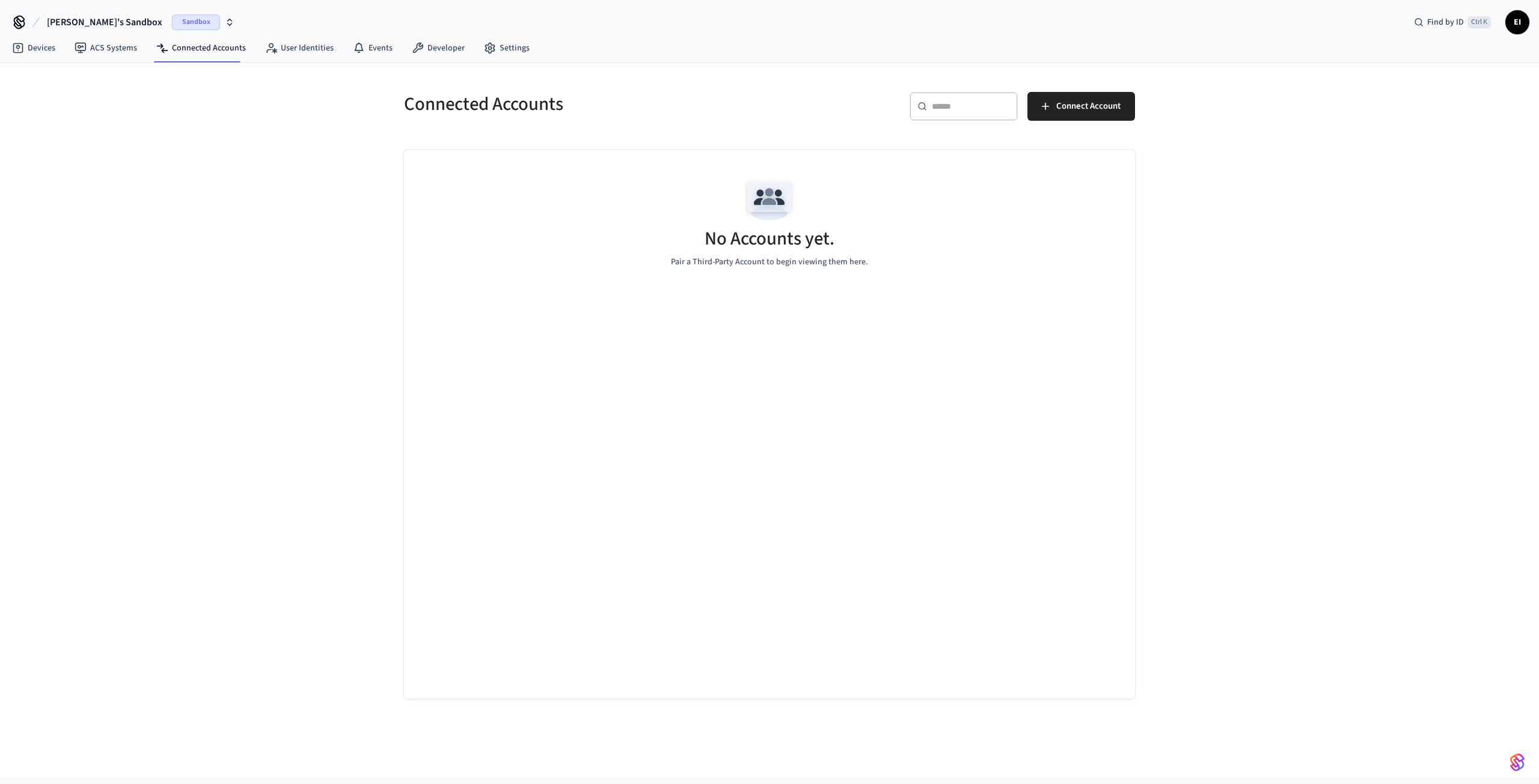
click at [172, 24] on span "Sandbox" at bounding box center [196, 22] width 48 height 16
click at [169, 97] on span "Production" at bounding box center [157, 100] width 48 height 16
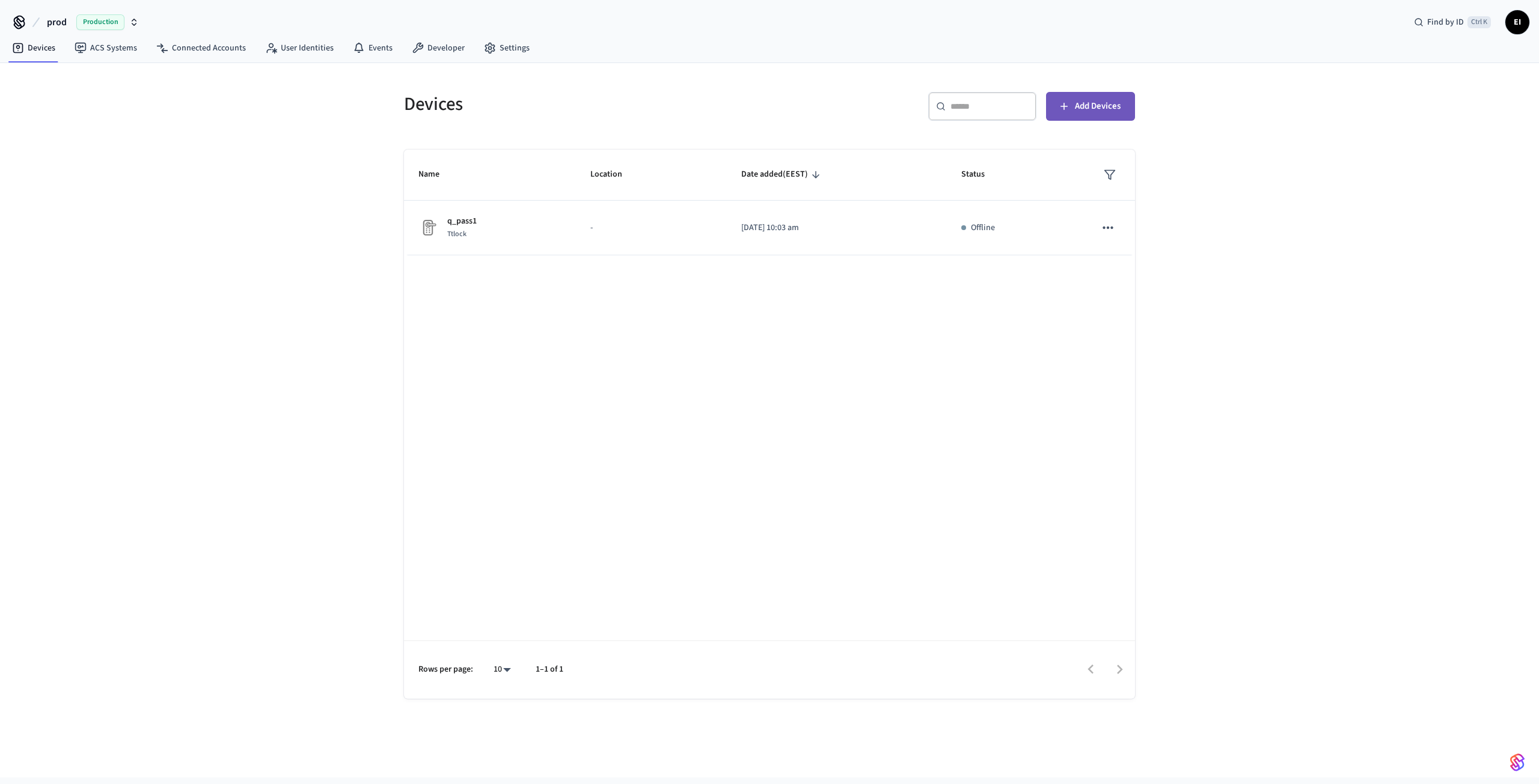
click at [1084, 104] on span "Add Devices" at bounding box center [1097, 106] width 45 height 16
click at [728, 503] on div "Name Location Date added (EEST) Status q_pass1 Ttlock - [DATE] 10:03 am Offline…" at bounding box center [770, 424] width 731 height 549
click at [226, 365] on div "Devices ​ ​ Add Devices Name Location Date added (EEST) Status q_pass1 Ttlock -…" at bounding box center [770, 420] width 1539 height 714
click at [264, 377] on div "Devices ​ ​ Add Devices Name Location Date added (EEST) Status q_pass1 Ttlock -…" at bounding box center [770, 420] width 1539 height 714
click at [1091, 108] on span "Add Devices" at bounding box center [1097, 106] width 45 height 16
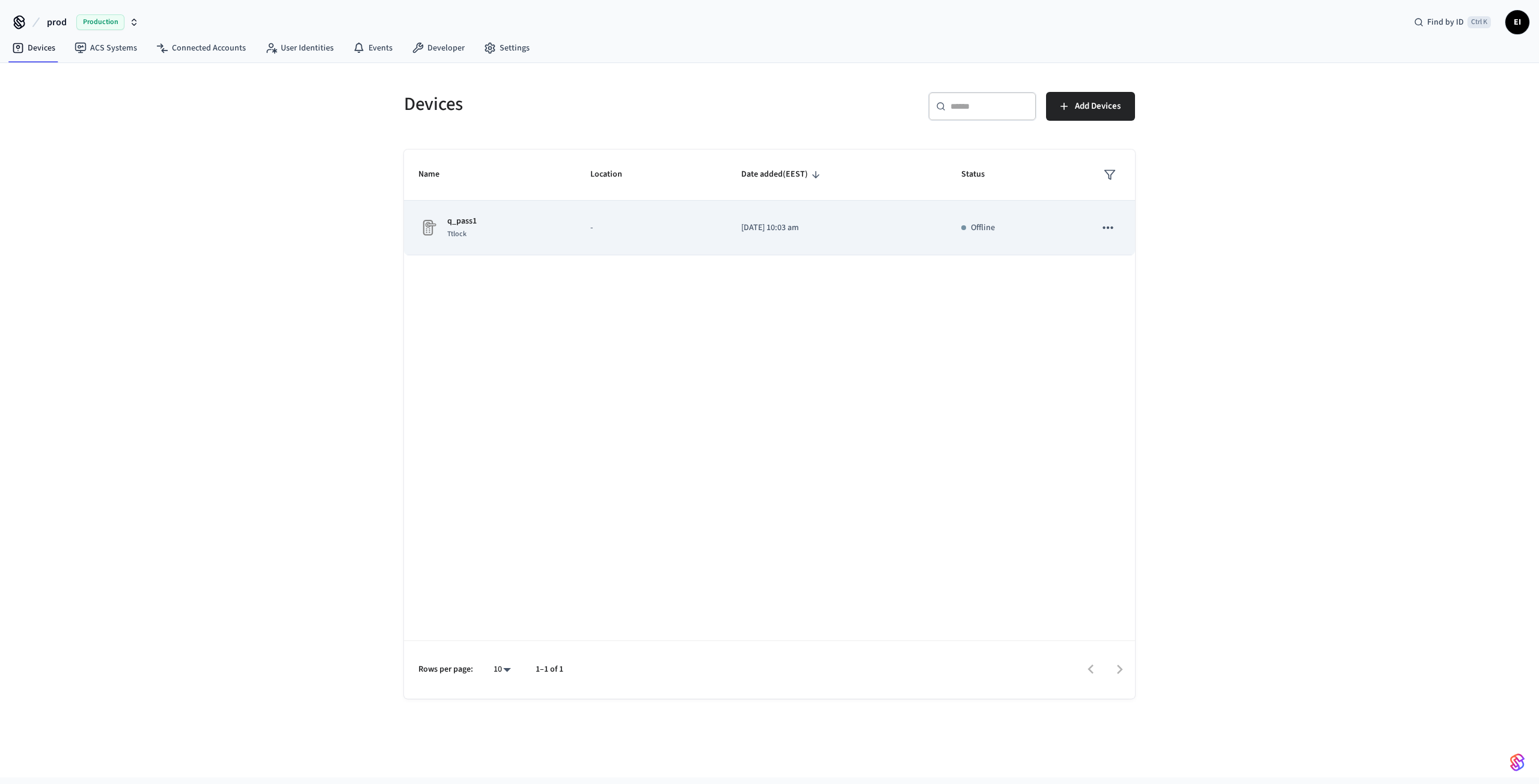
click at [1104, 228] on icon "sticky table" at bounding box center [1107, 228] width 10 height 3
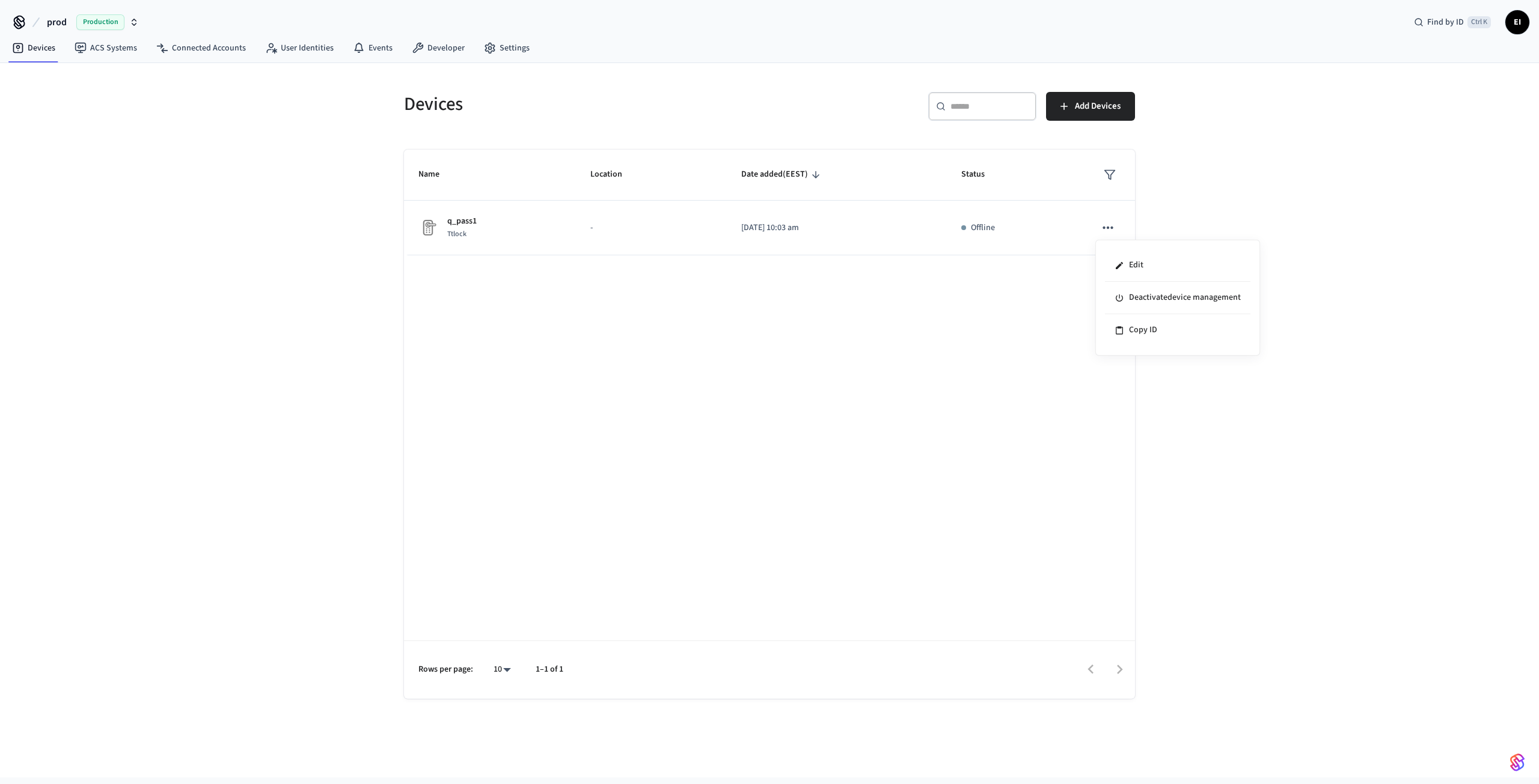
click at [942, 344] on div at bounding box center [770, 392] width 1539 height 784
click at [1095, 112] on span "Add Devices" at bounding box center [1097, 106] width 45 height 16
click at [283, 52] on link "User Identities" at bounding box center [299, 48] width 87 height 22
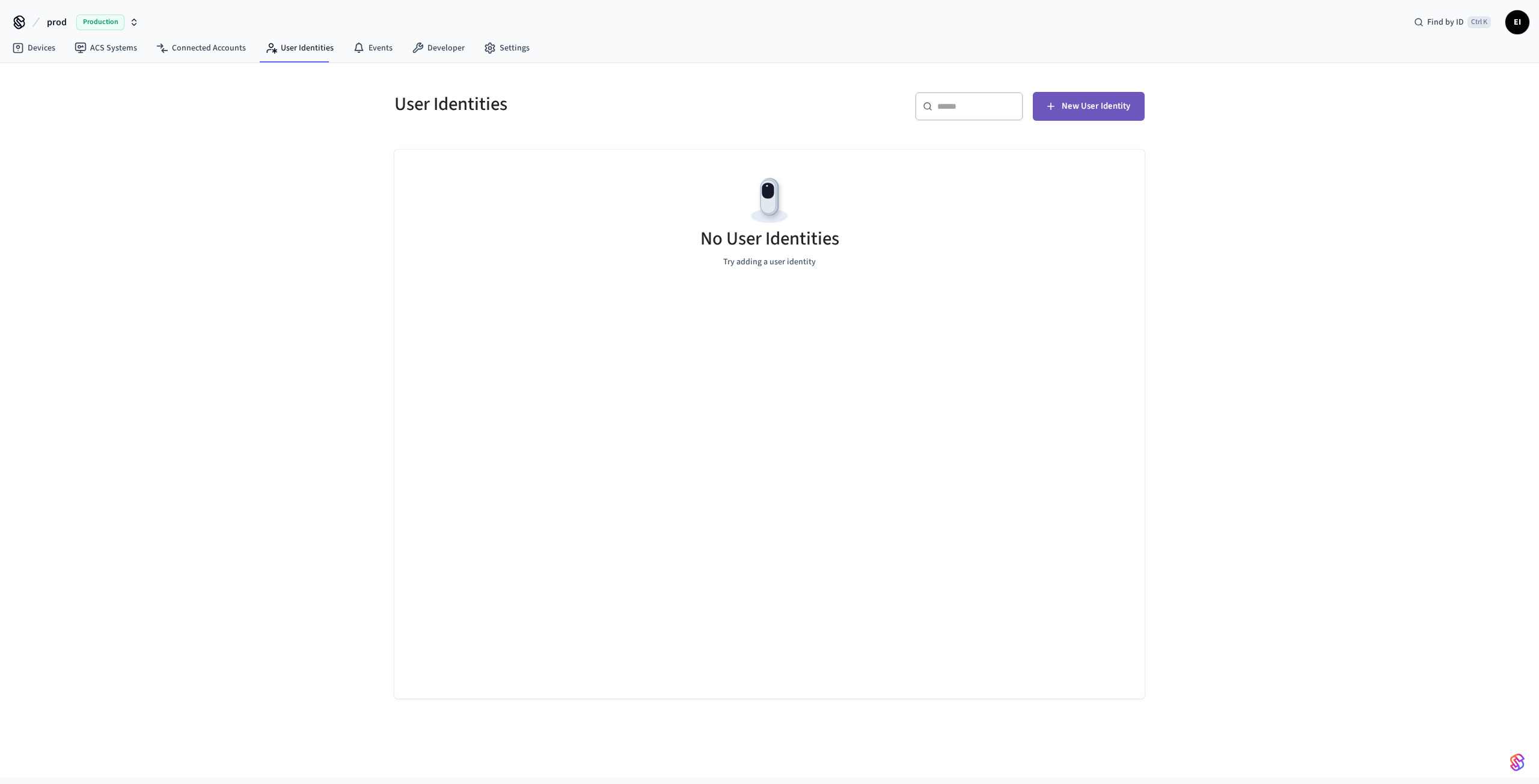
click at [1104, 109] on span "New User Identity" at bounding box center [1096, 106] width 68 height 16
click at [49, 50] on link "Devices" at bounding box center [34, 48] width 62 height 22
